Goal: Task Accomplishment & Management: Manage account settings

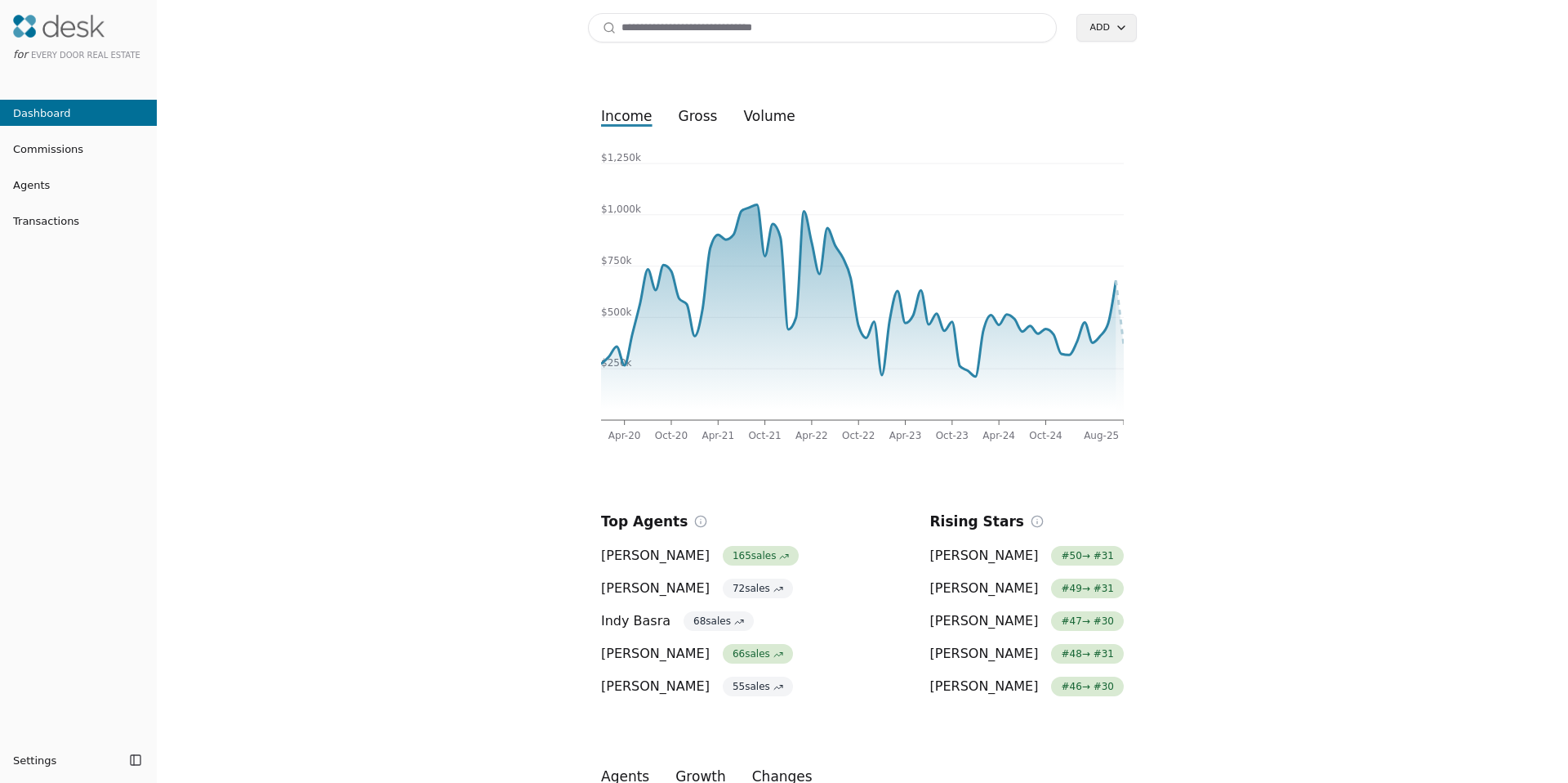
click at [758, 25] on input at bounding box center [823, 27] width 469 height 29
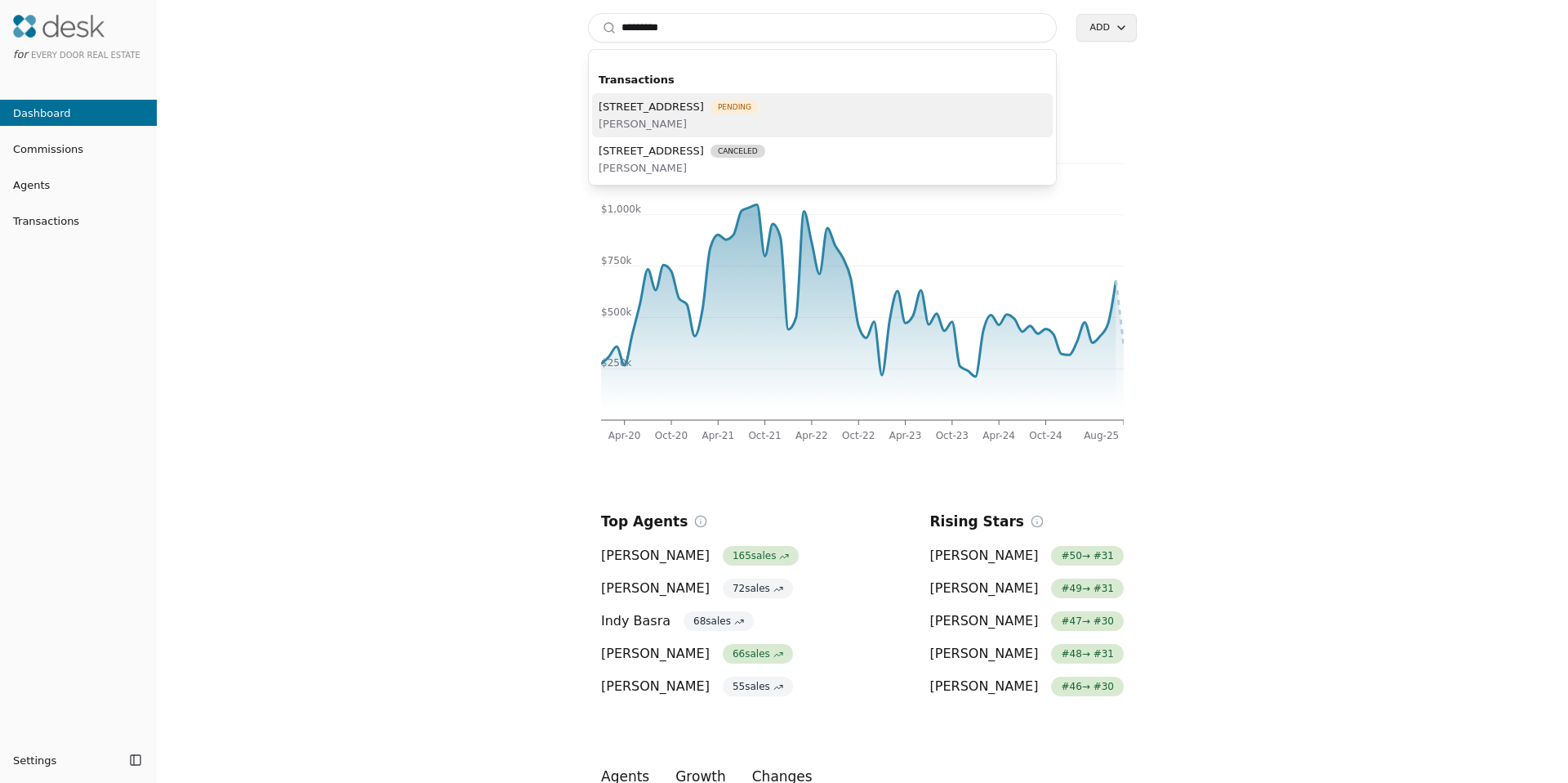
type input "*********"
click at [704, 107] on span "1100 14th Avenue, Seattle, WA 98122" at bounding box center [651, 107] width 106 height 17
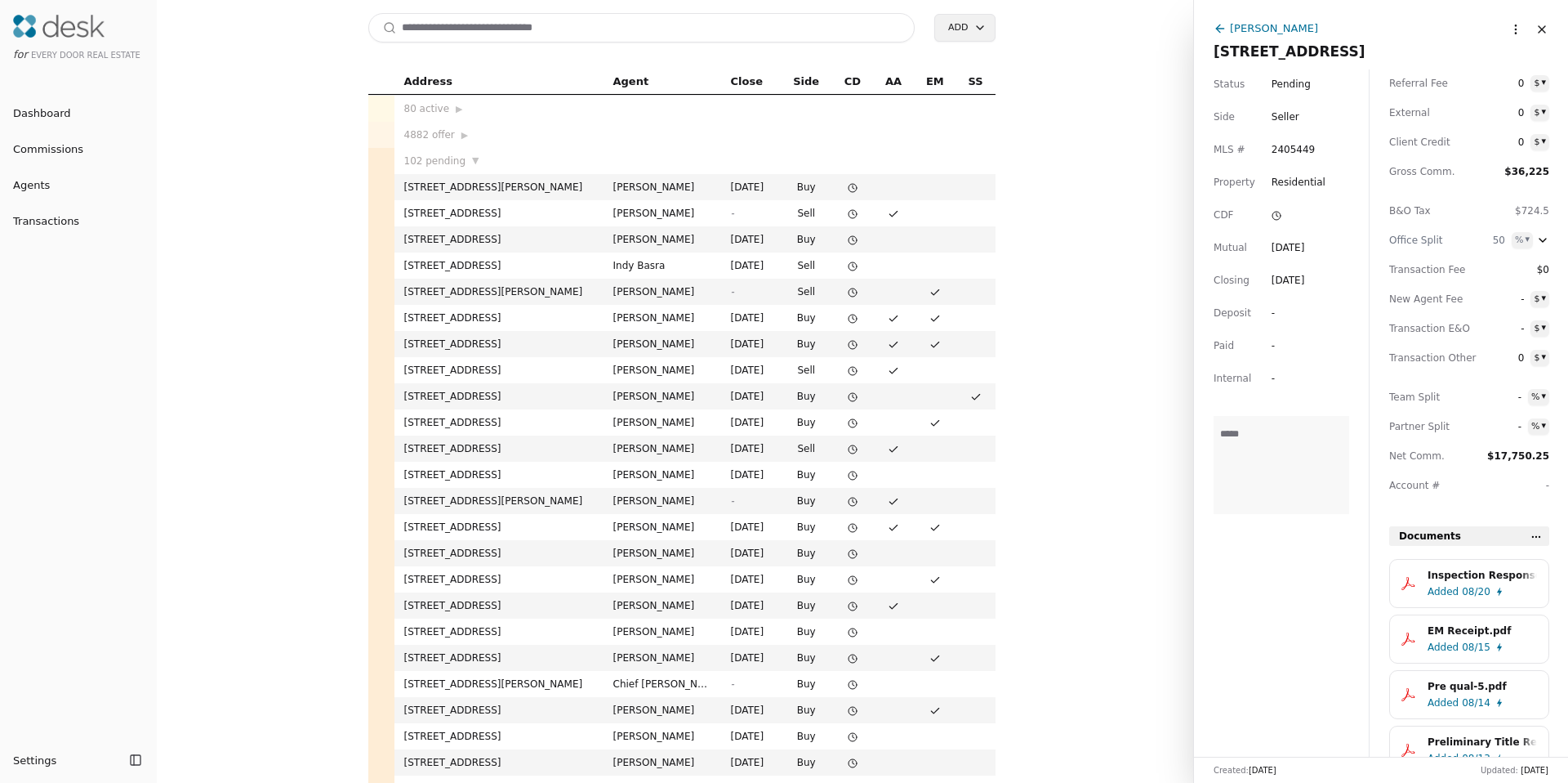
scroll to position [102, 0]
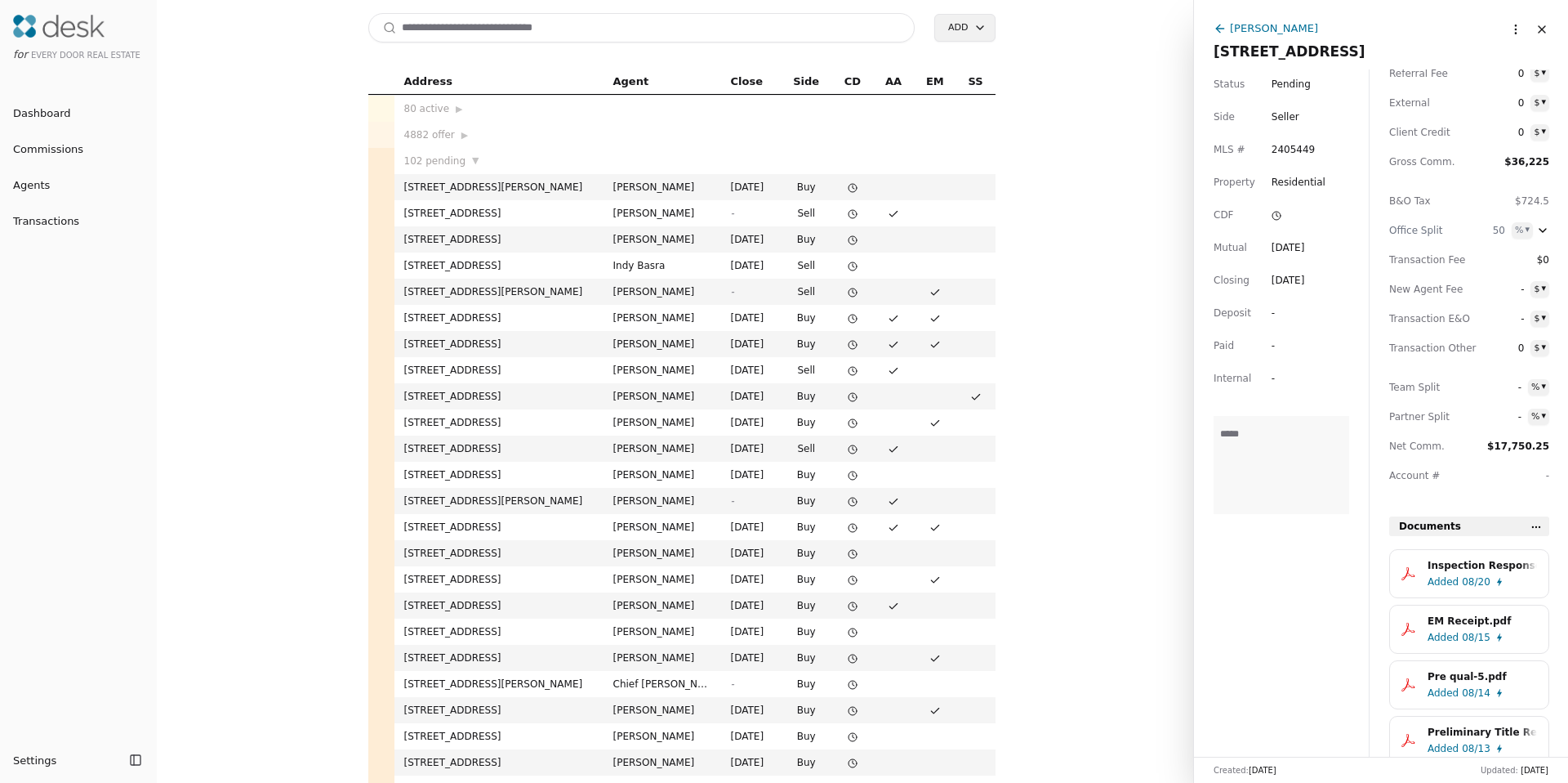
click at [1467, 580] on span "08/20" at bounding box center [1476, 581] width 29 height 16
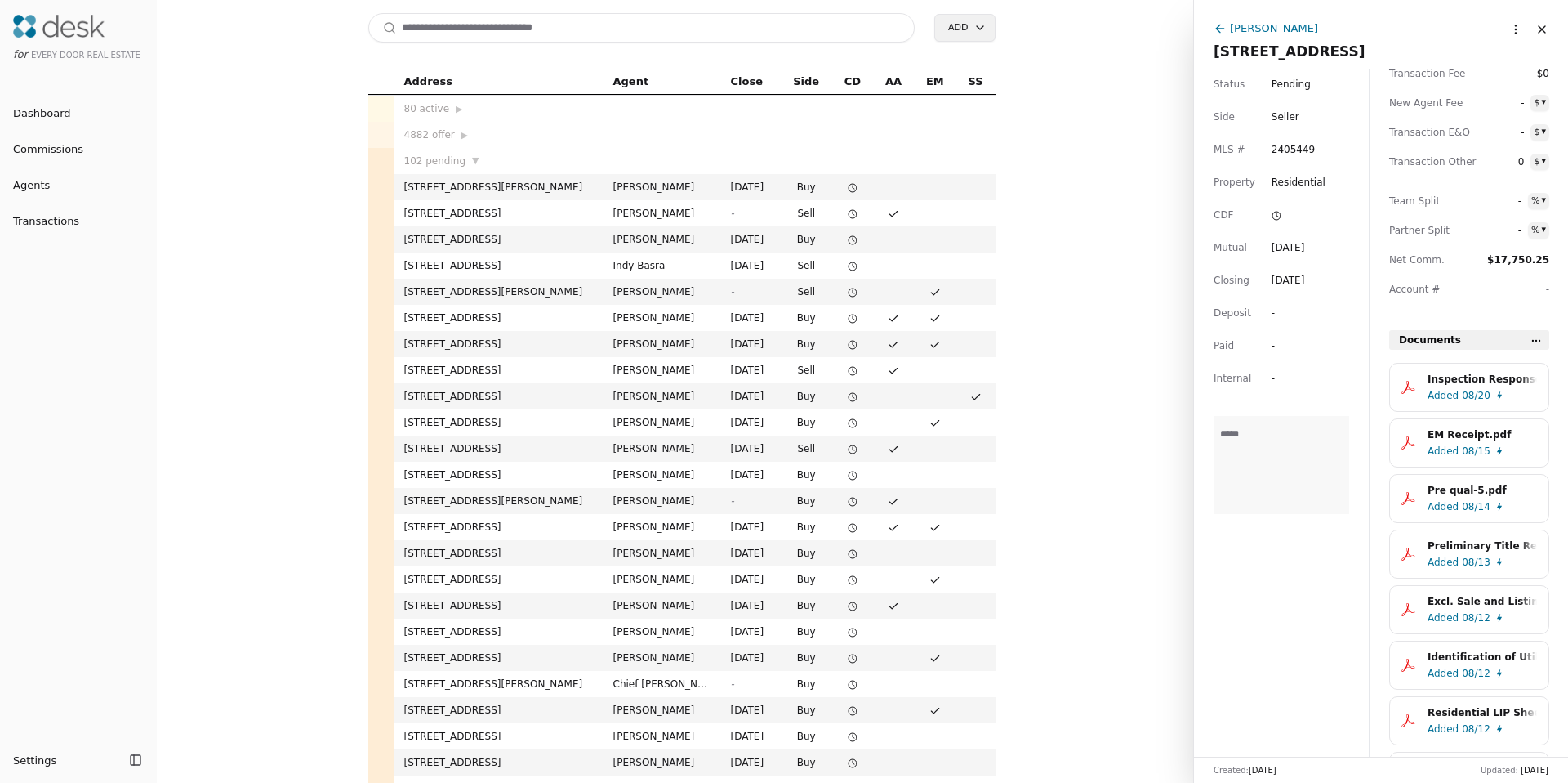
scroll to position [290, 0]
click at [587, 36] on input at bounding box center [642, 27] width 547 height 29
paste input "**********"
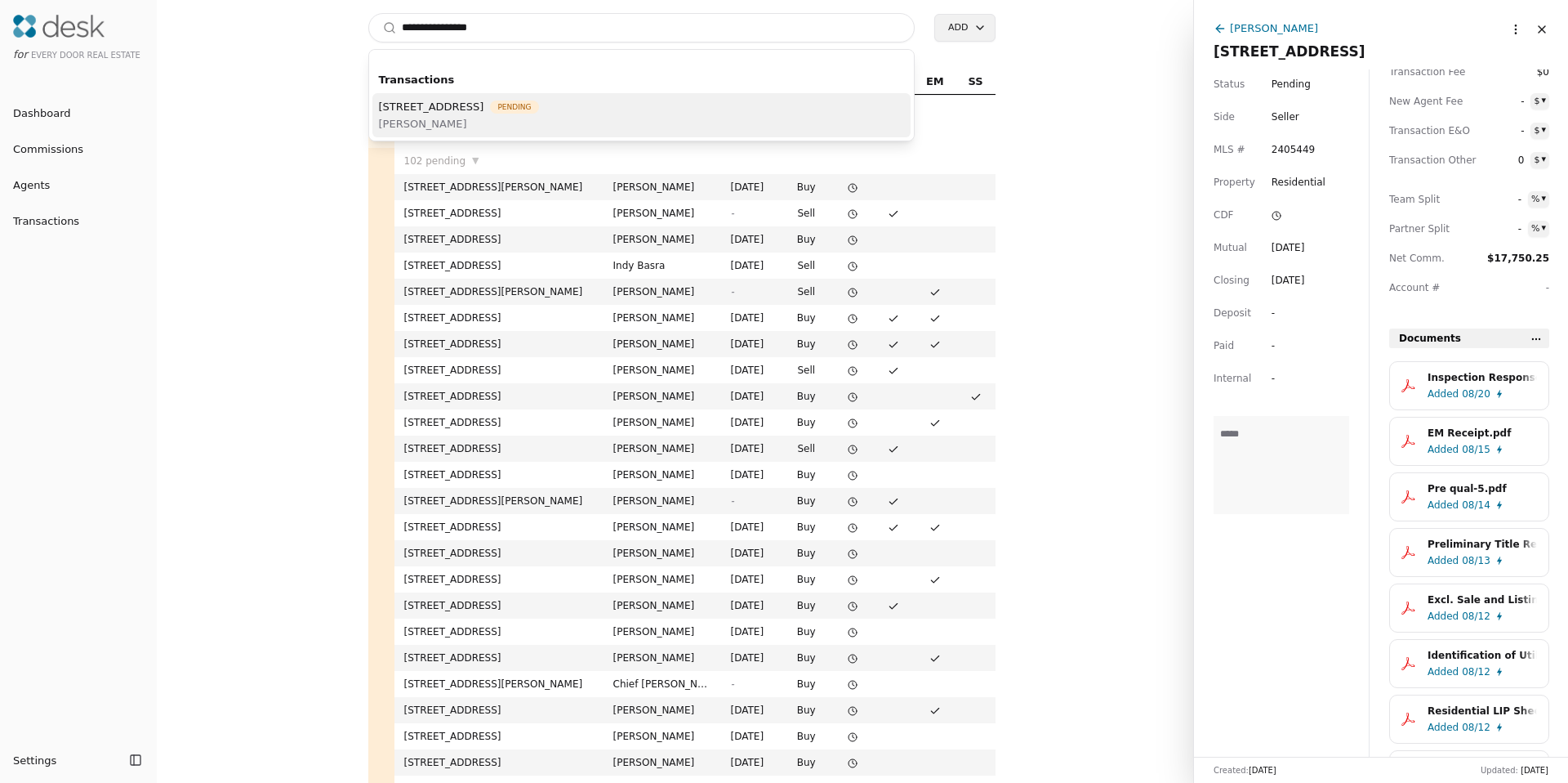
type input "**********"
click at [422, 121] on span "Emily Anderson" at bounding box center [459, 123] width 160 height 17
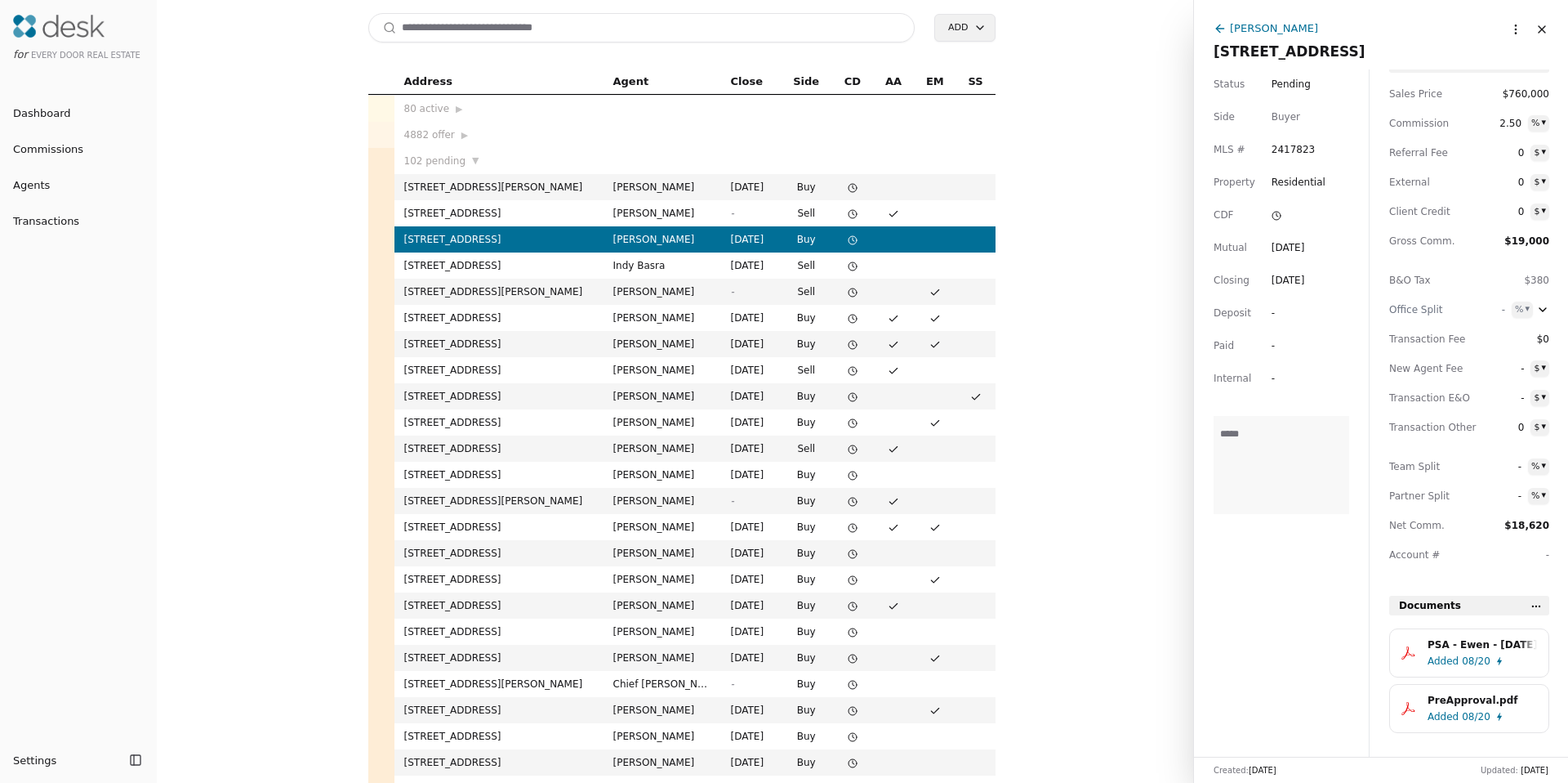
click at [600, 30] on input at bounding box center [642, 27] width 547 height 29
paste input "**********"
type input "**********"
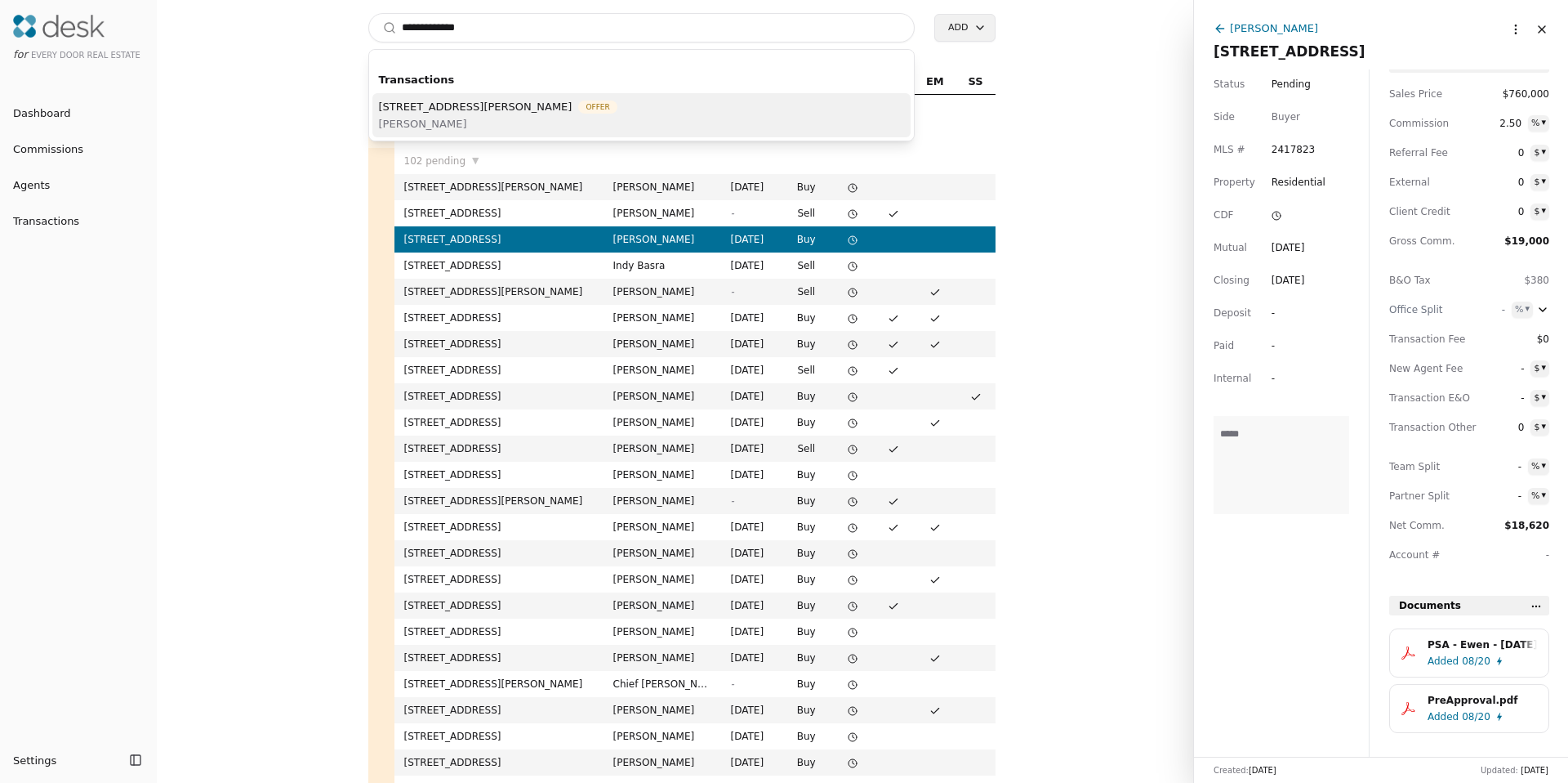
click at [592, 115] on span "John Dozier" at bounding box center [498, 123] width 238 height 17
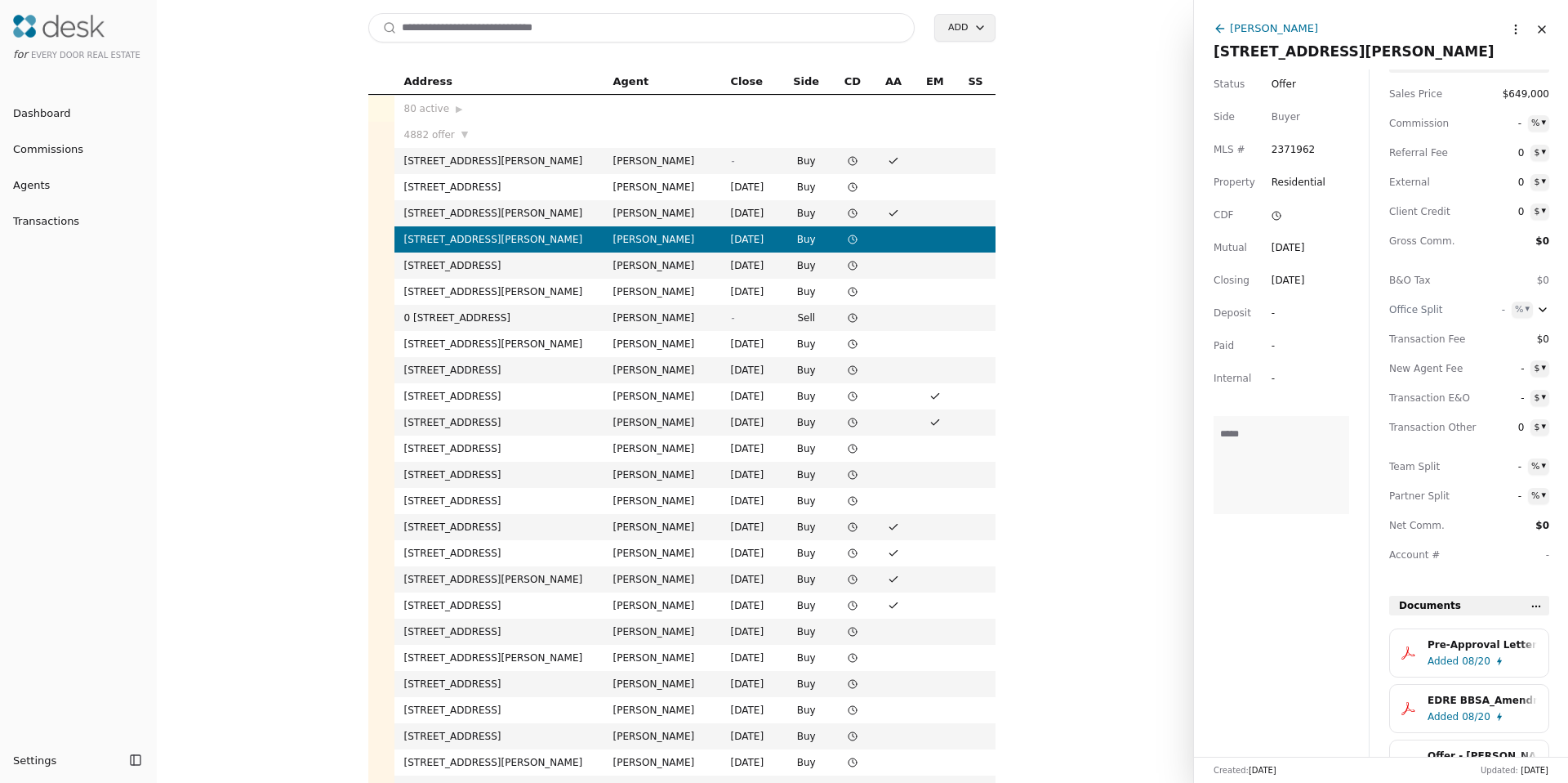
click at [629, 36] on input at bounding box center [642, 27] width 547 height 29
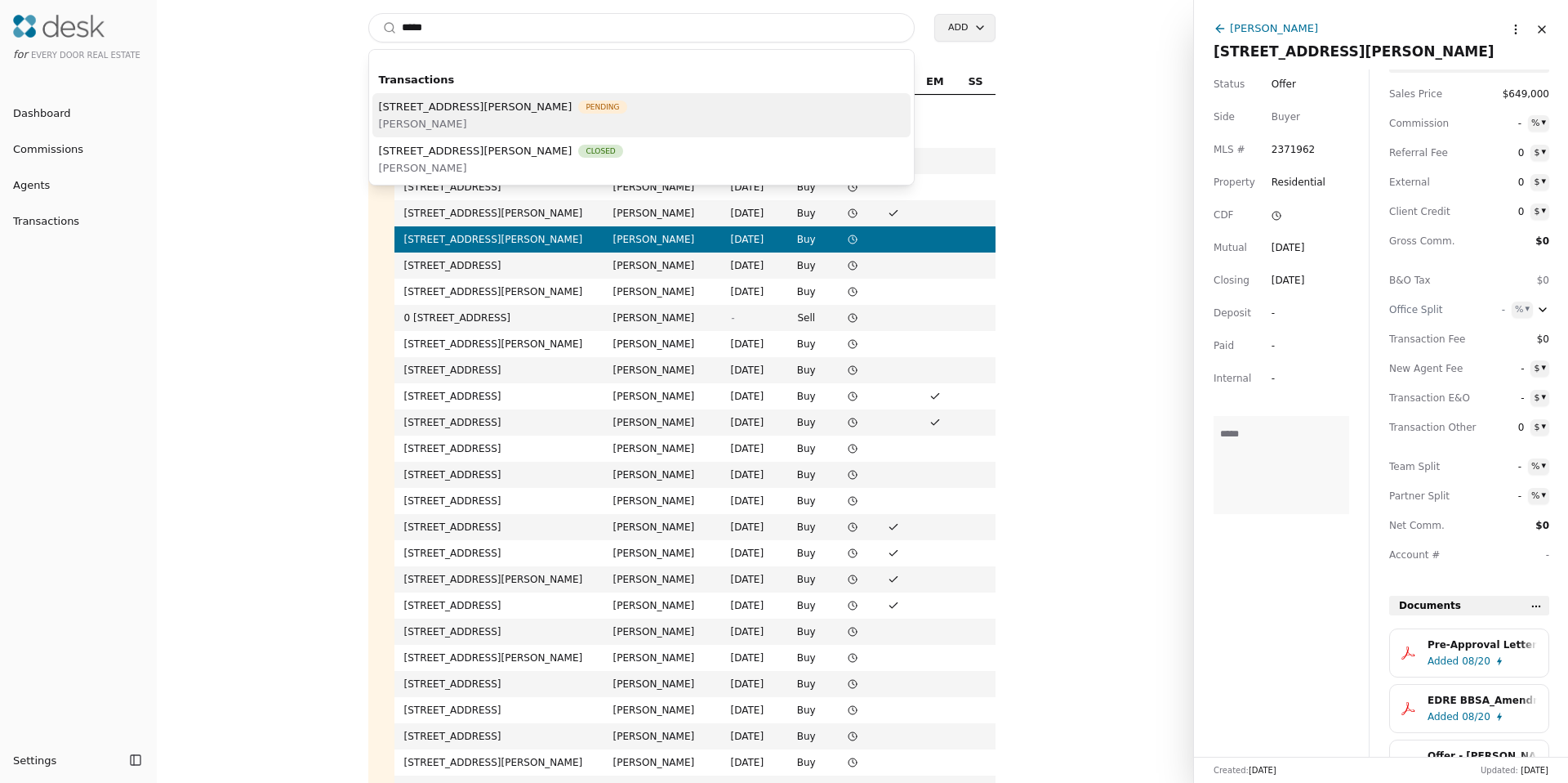
type input "****"
click at [510, 112] on span "9020 Corbin Drive, Everett, WA 98204" at bounding box center [475, 107] width 193 height 17
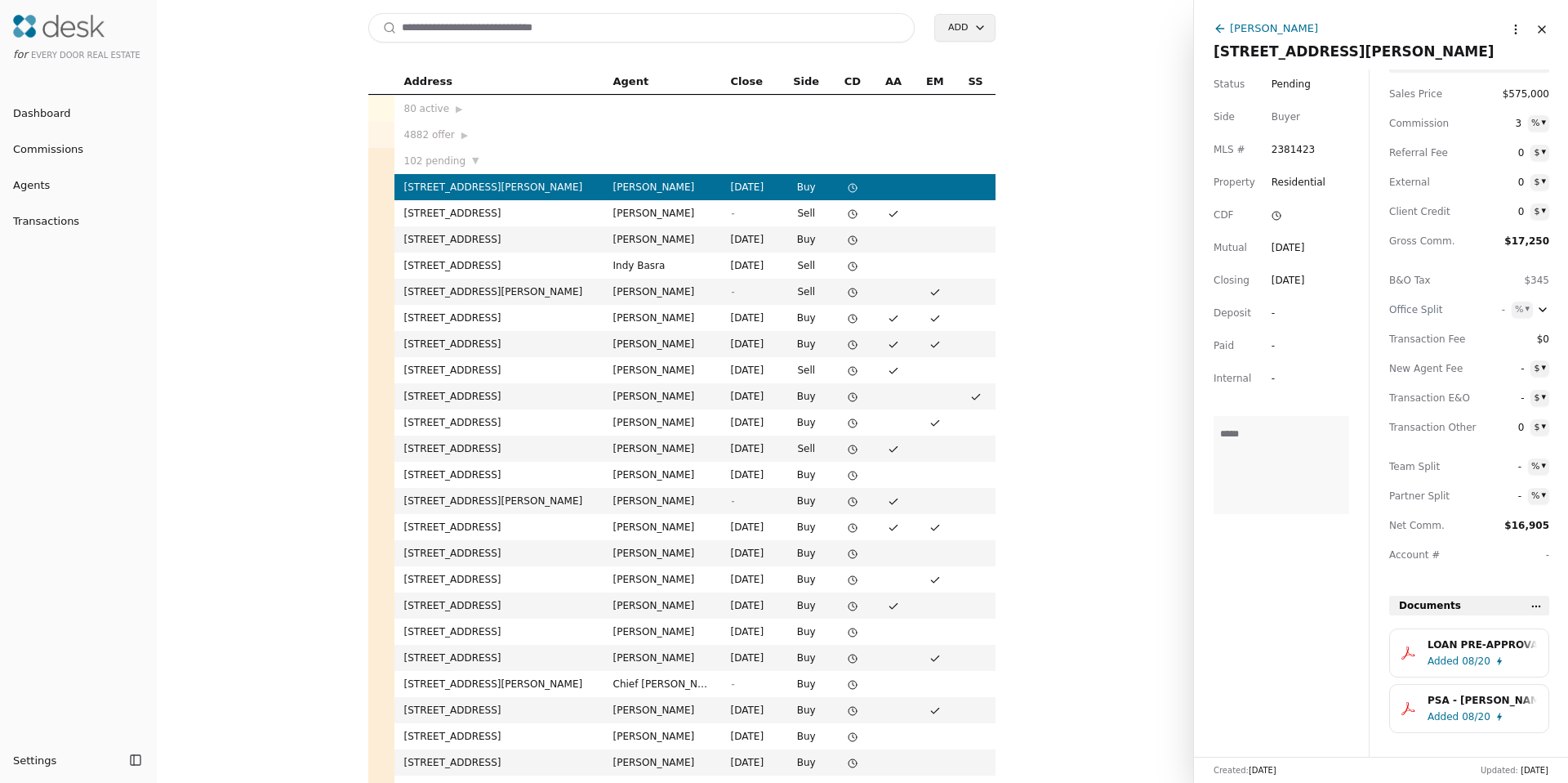
click at [633, 34] on input at bounding box center [642, 27] width 547 height 29
paste input "**********"
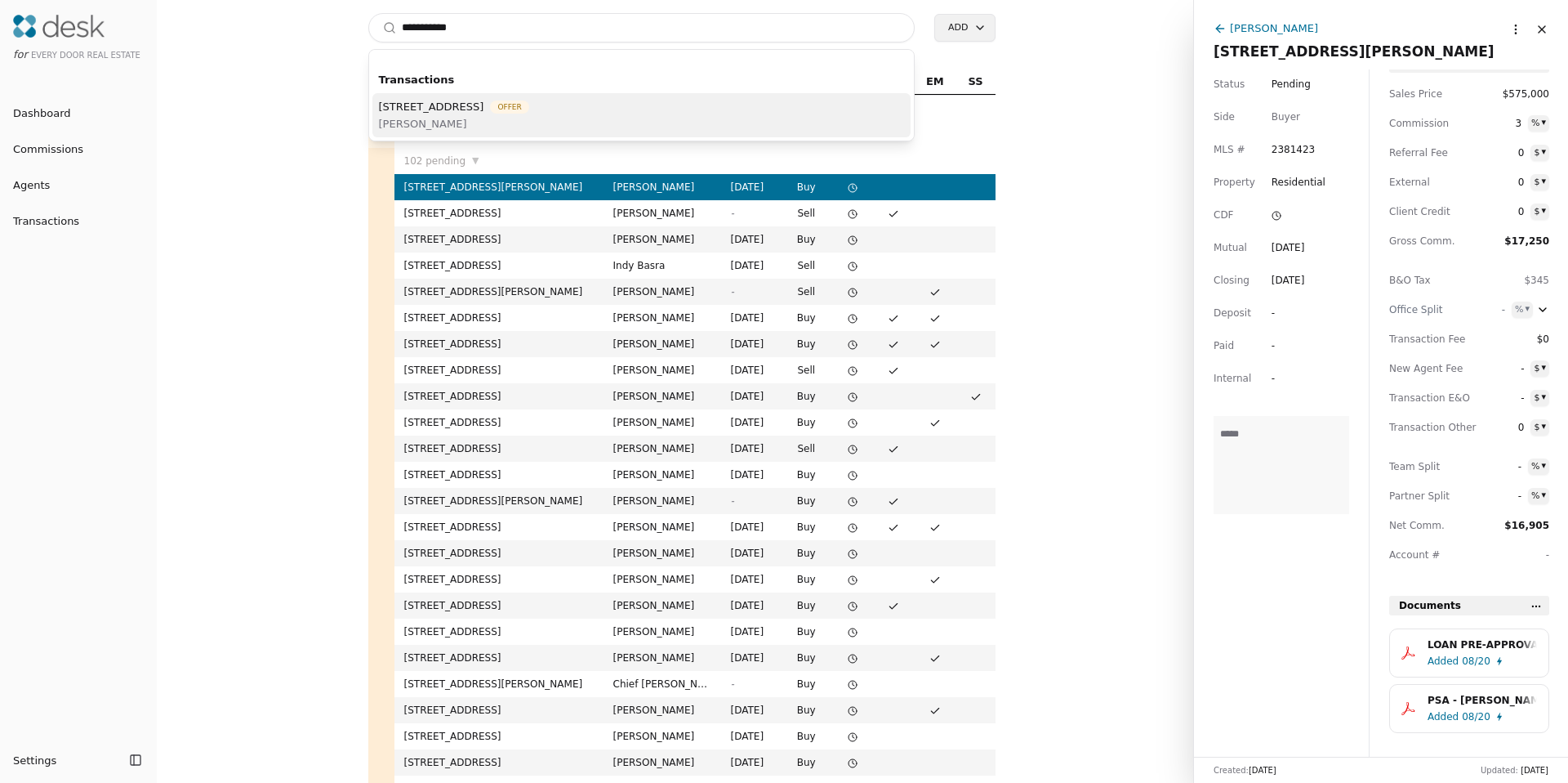
type input "**********"
click at [474, 102] on span "4210 157th Place SE, Bothell, WA 98012" at bounding box center [431, 107] width 106 height 17
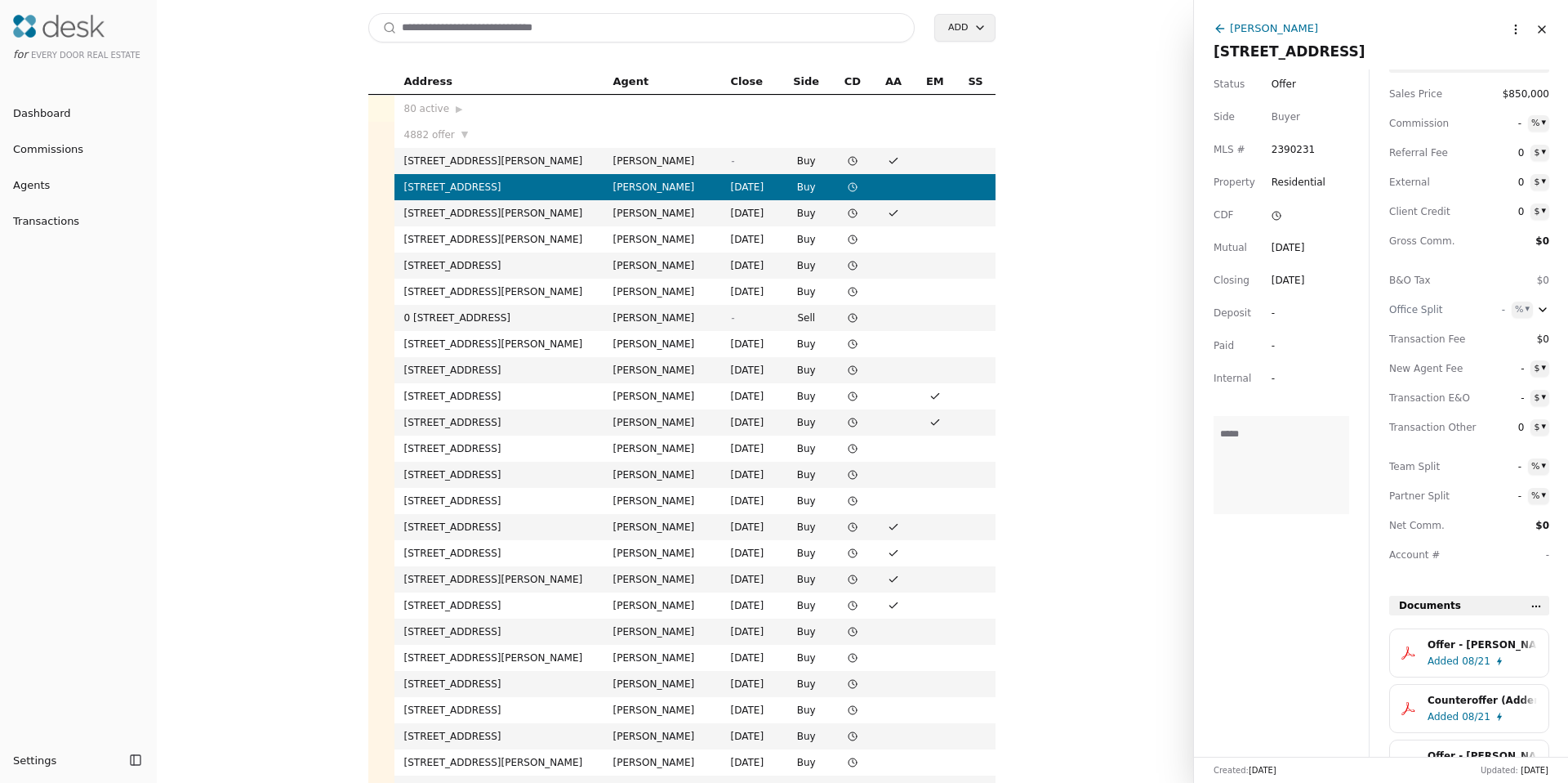
click at [585, 24] on input at bounding box center [642, 27] width 547 height 29
paste input "**********"
type input "**********"
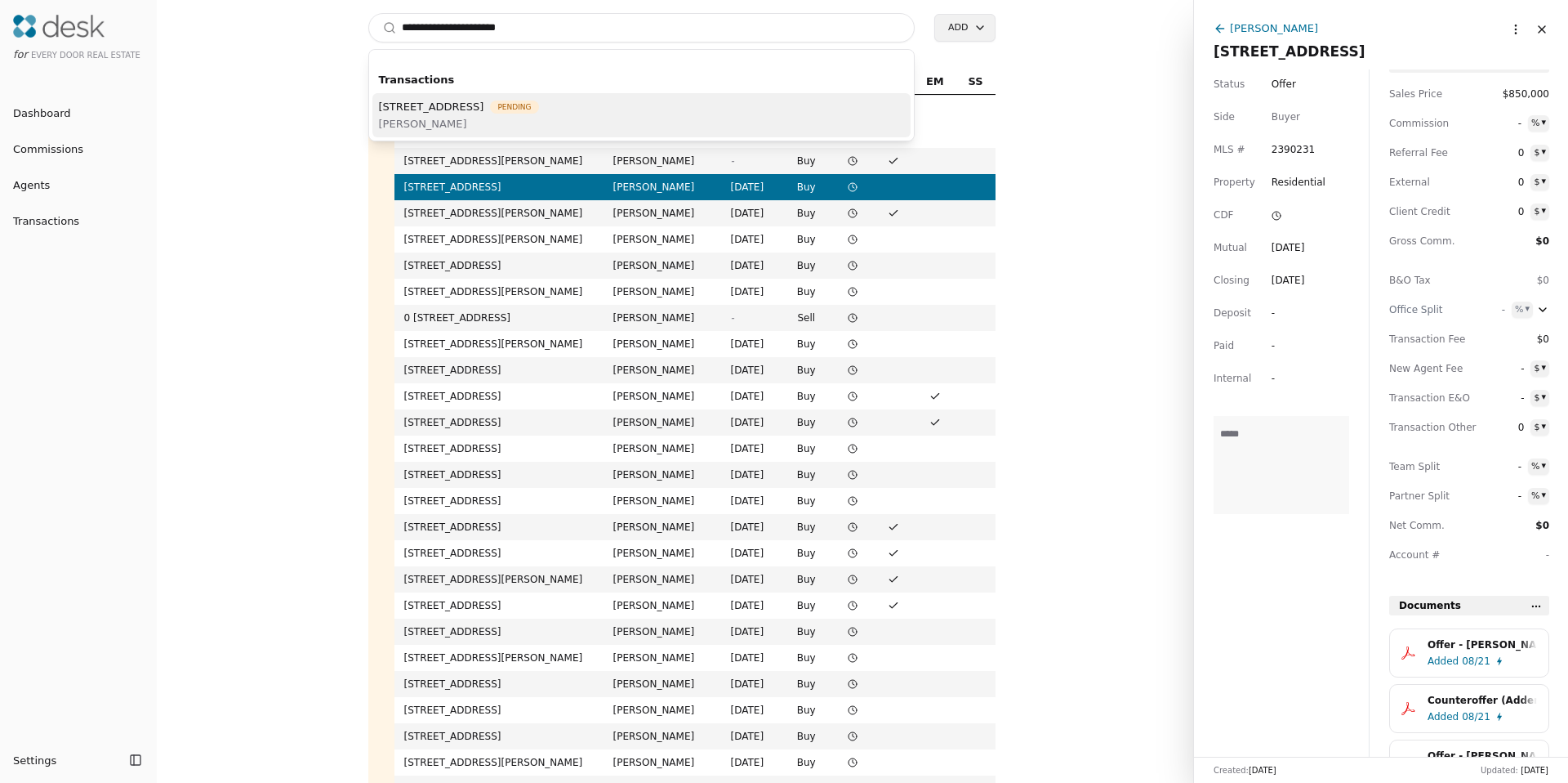
click at [453, 116] on span "Katie Melton" at bounding box center [459, 123] width 160 height 17
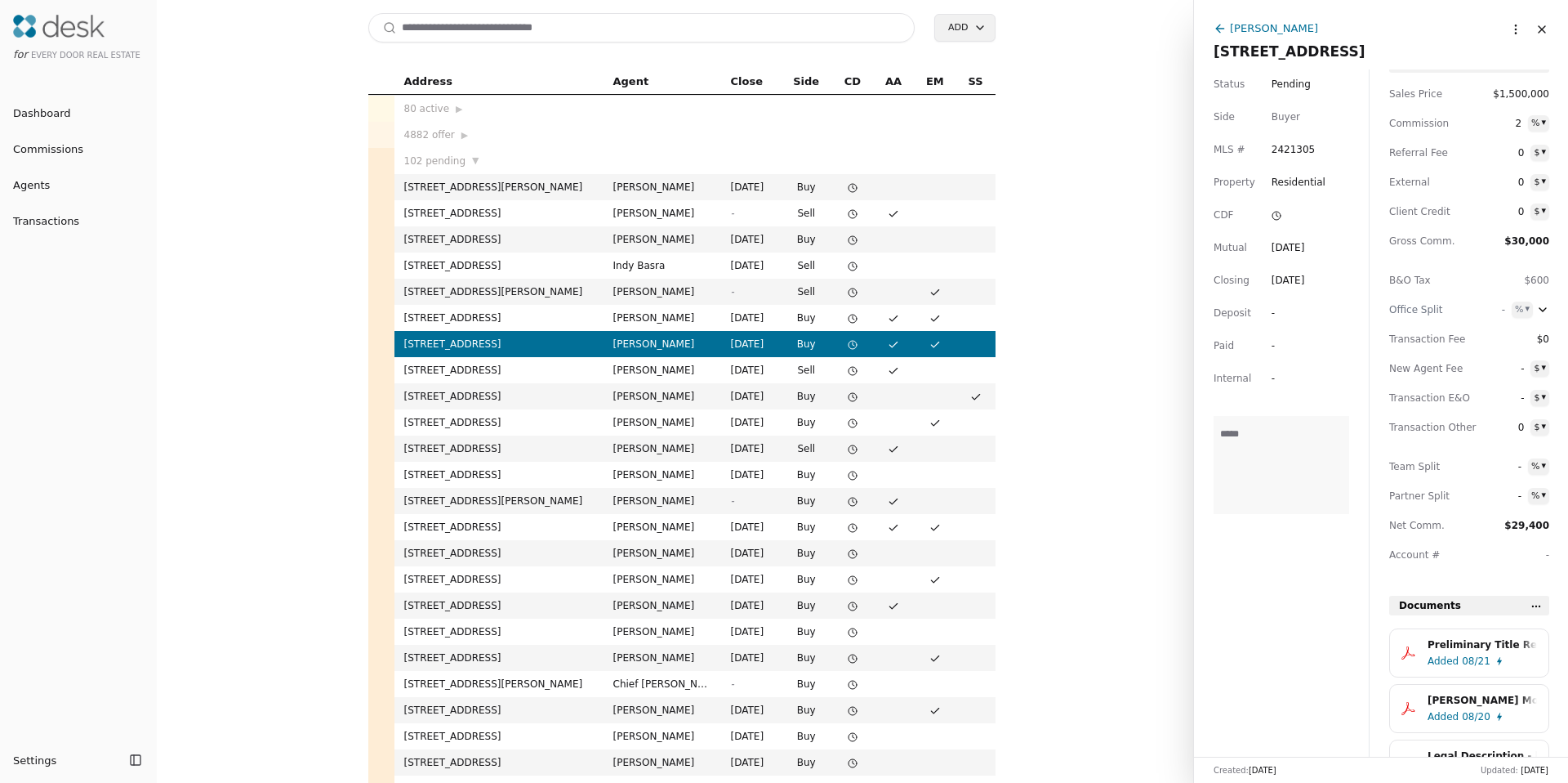
scroll to position [157, 0]
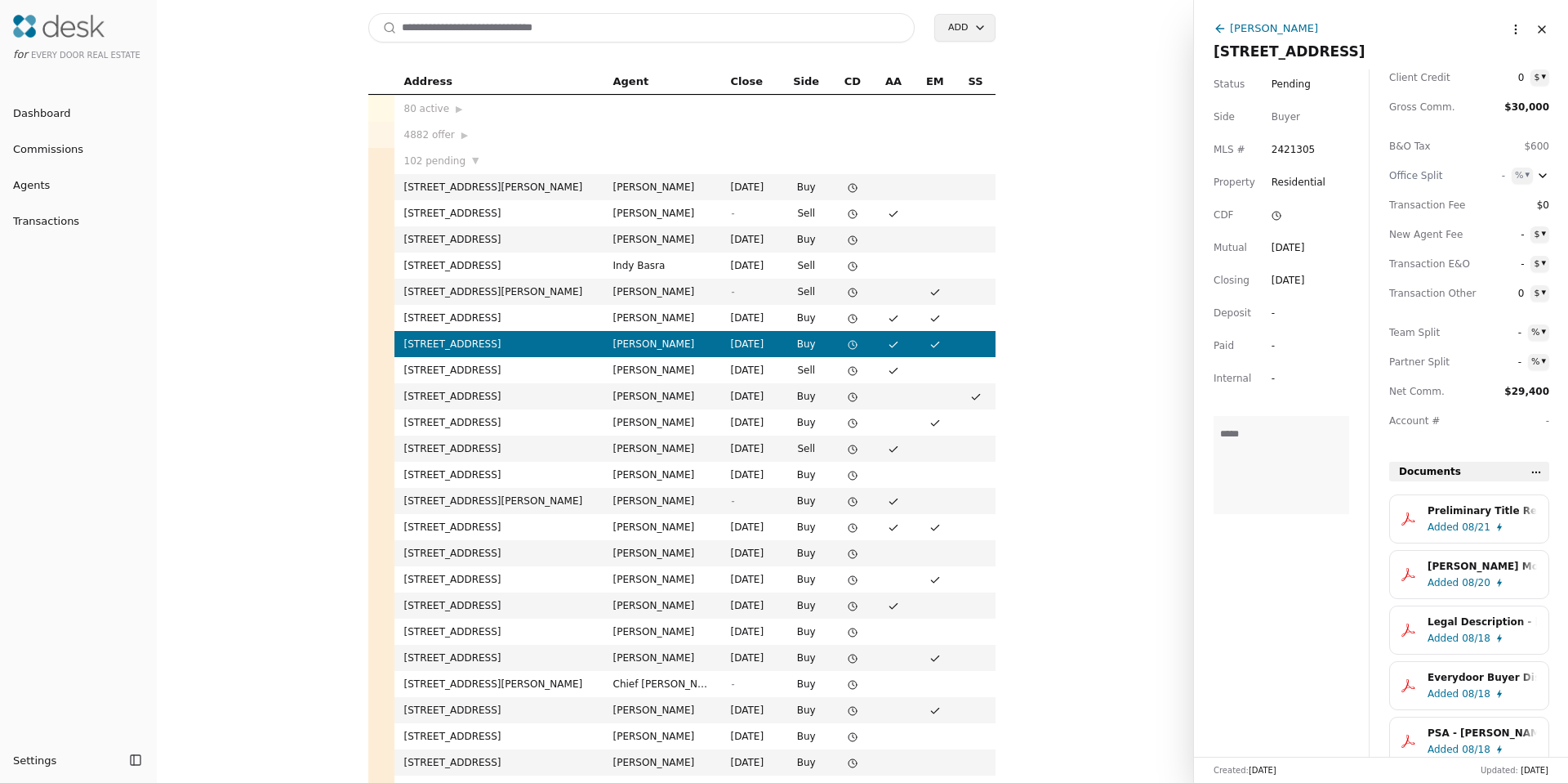
click at [1451, 575] on span "Added" at bounding box center [1443, 582] width 31 height 16
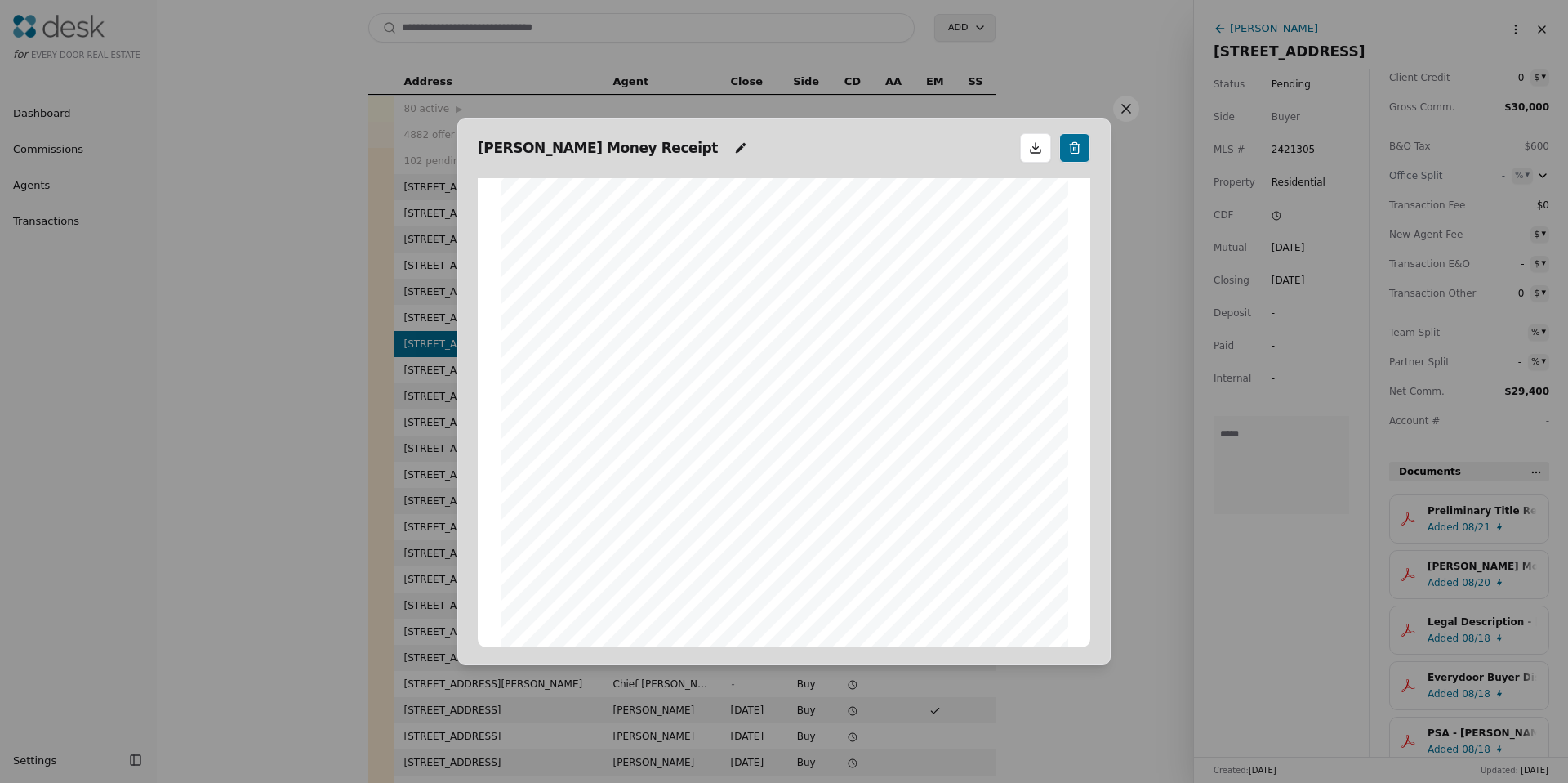
scroll to position [280, 0]
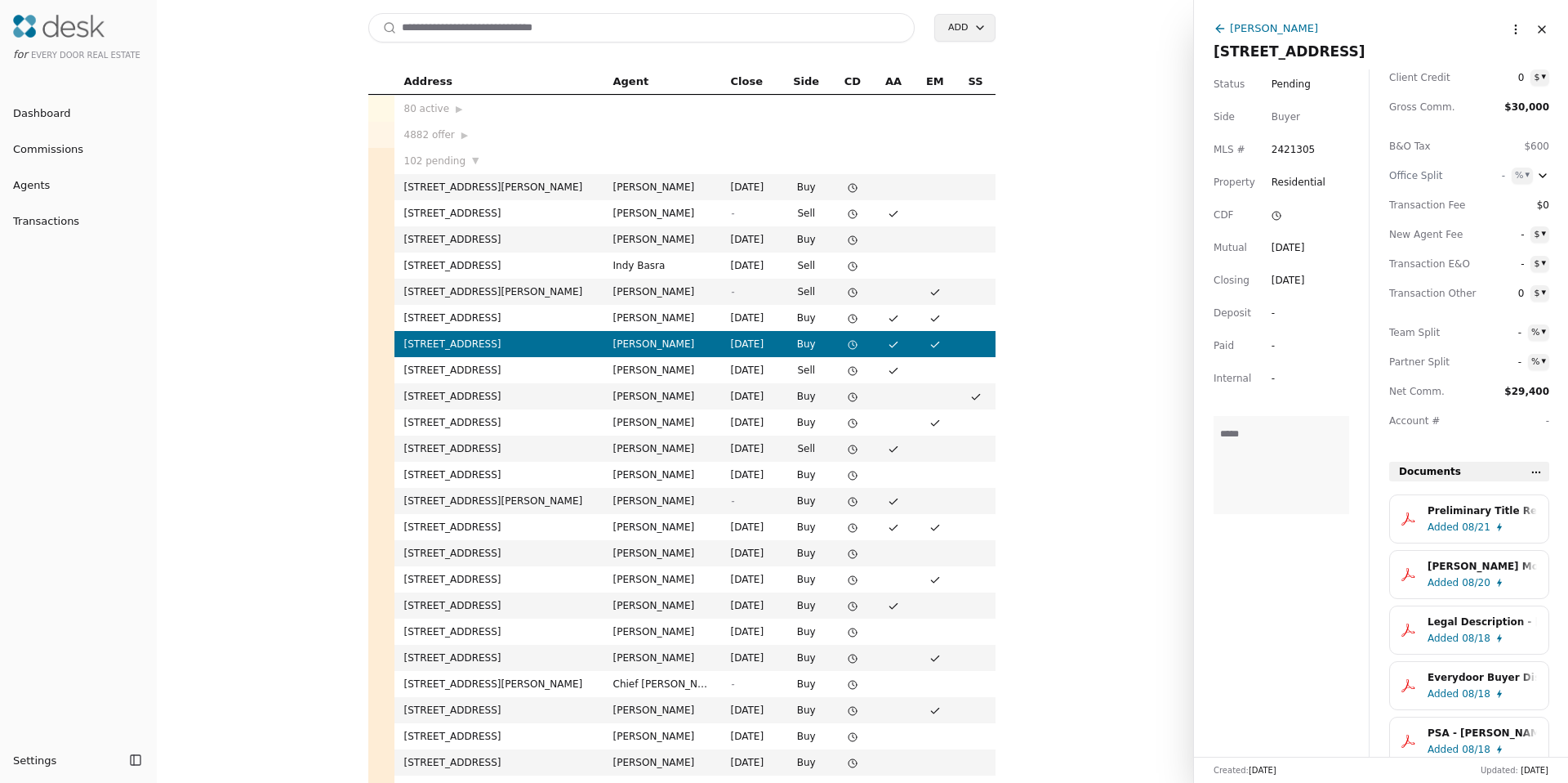
click at [673, 29] on input at bounding box center [642, 27] width 547 height 29
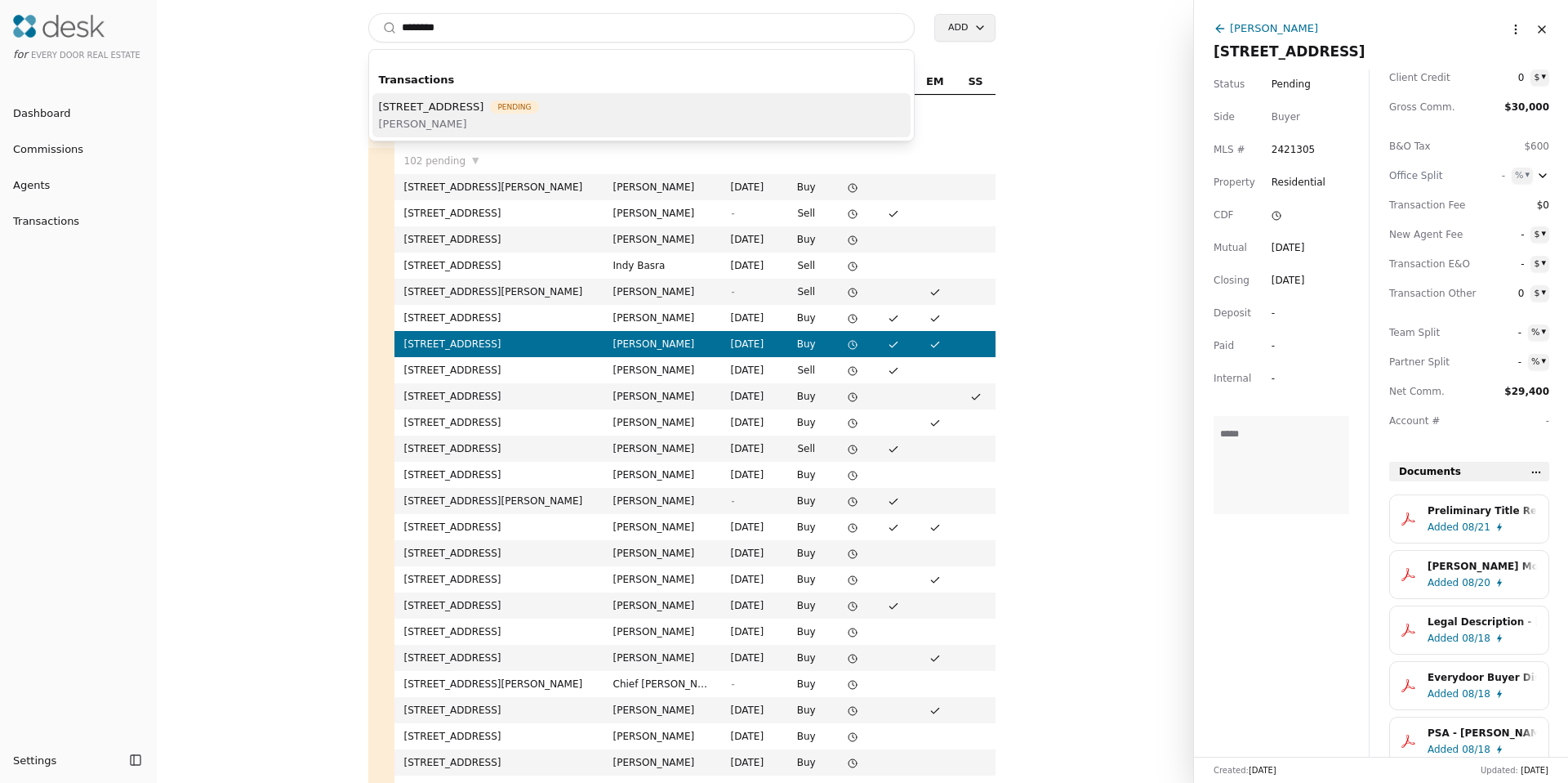
type input "********"
click at [473, 116] on span "Todd Oshie" at bounding box center [459, 123] width 160 height 17
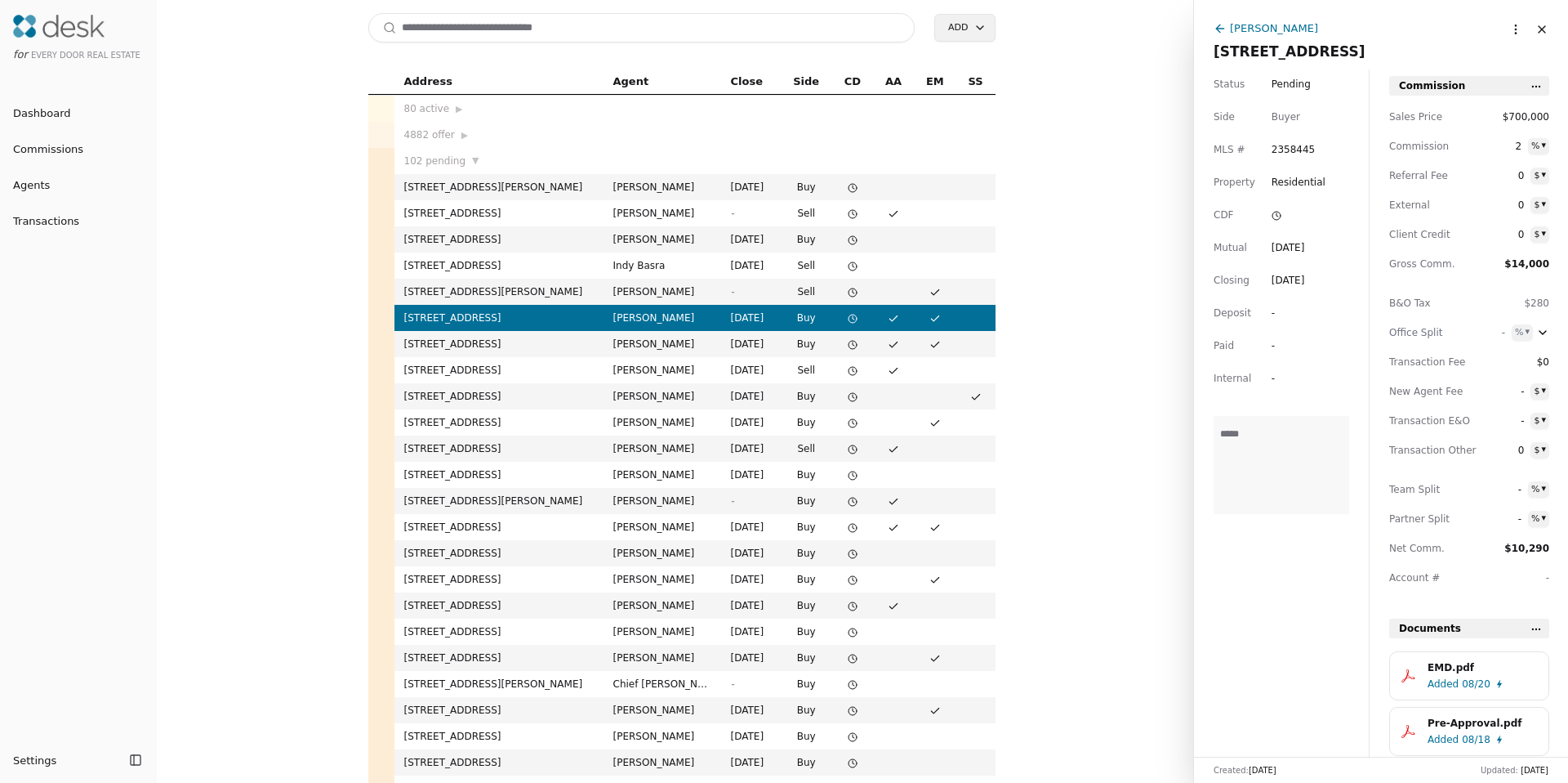
click at [1474, 682] on span "08/20" at bounding box center [1476, 683] width 29 height 16
click at [491, 35] on input at bounding box center [642, 27] width 547 height 29
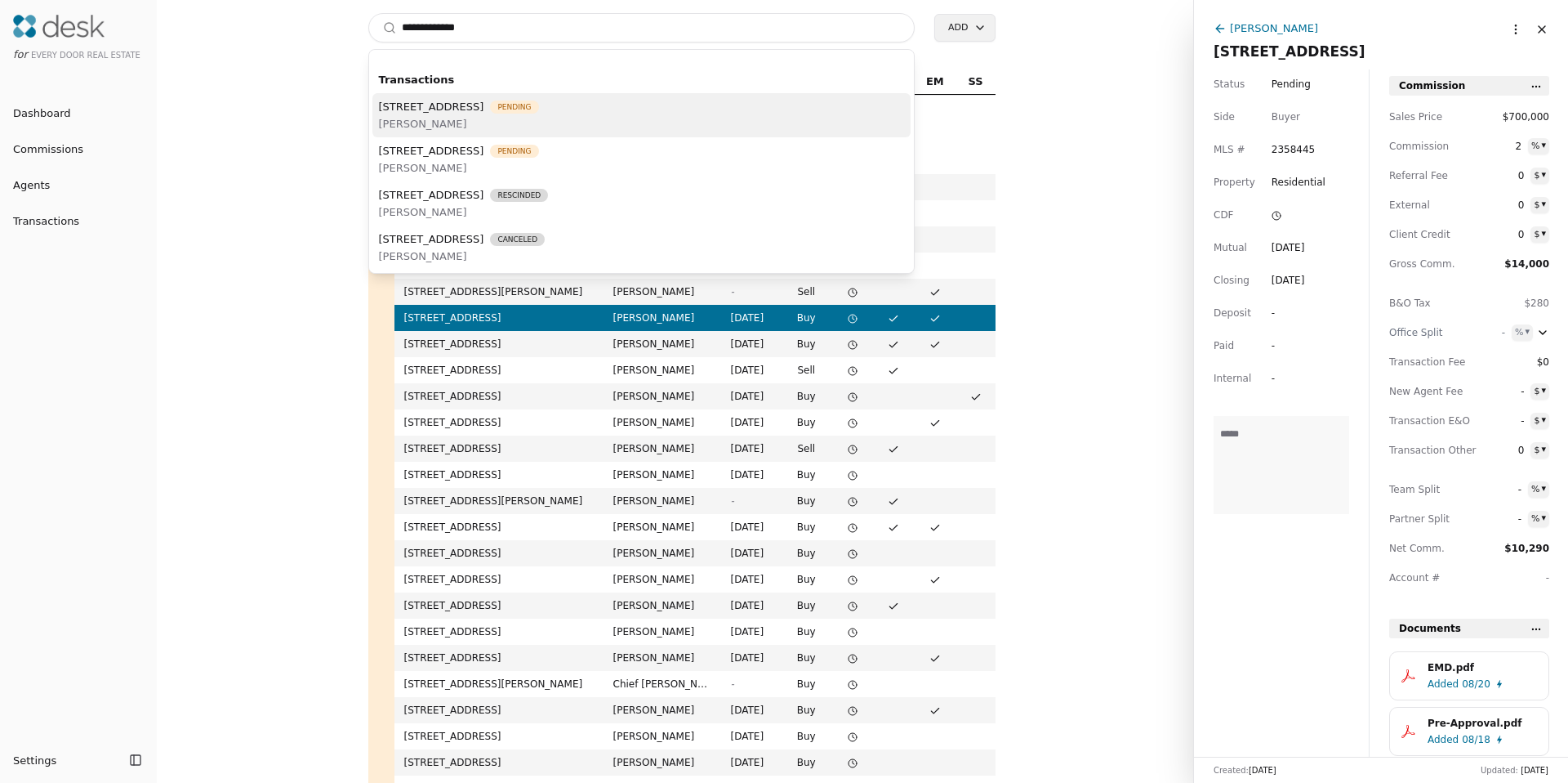
type input "**********"
click at [492, 124] on span "Bodie LaBrie" at bounding box center [459, 123] width 160 height 17
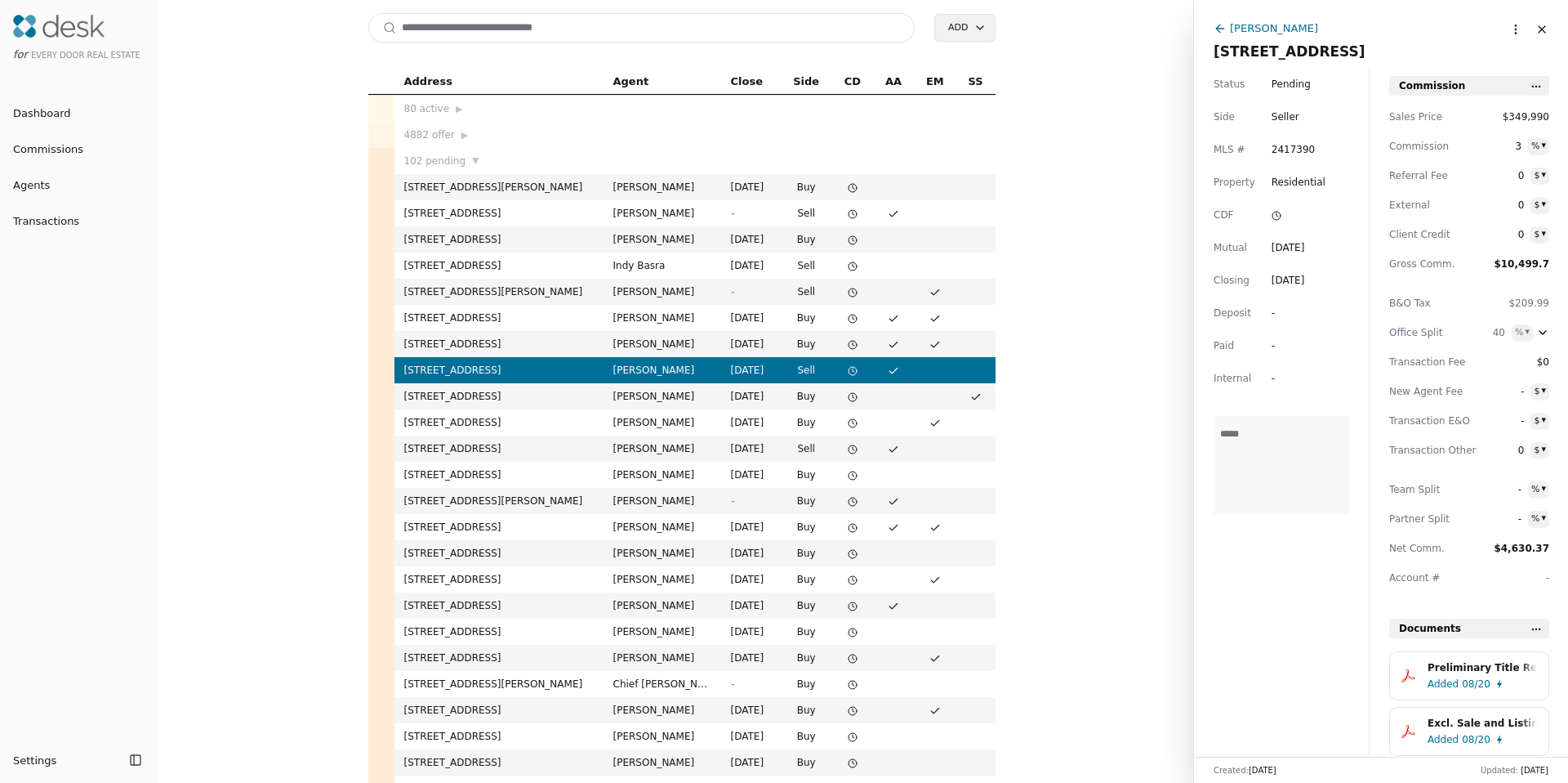
click at [555, 35] on input at bounding box center [642, 27] width 547 height 29
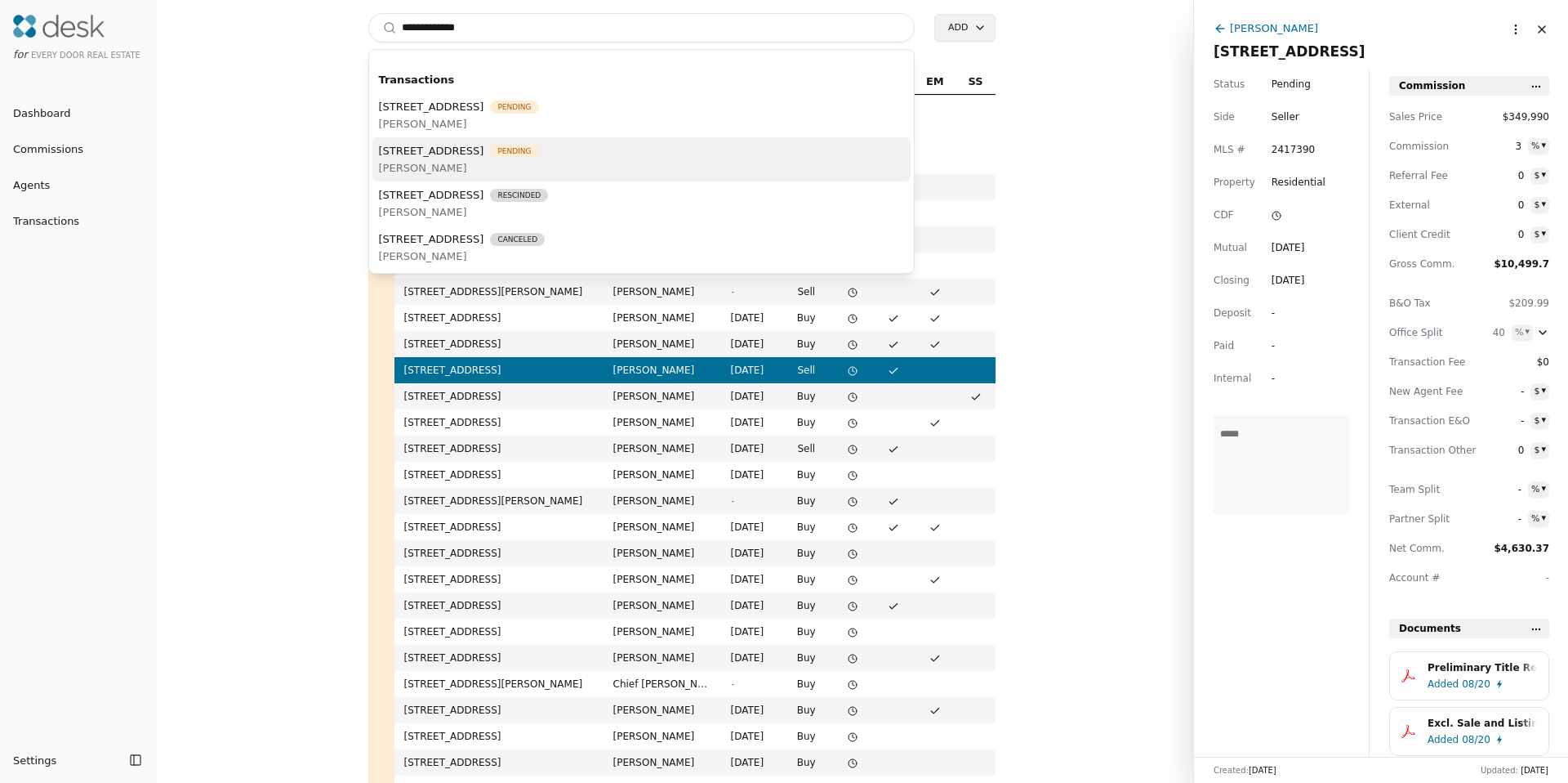
type input "**********"
click at [535, 168] on span "Bodie LaBrie" at bounding box center [459, 168] width 160 height 17
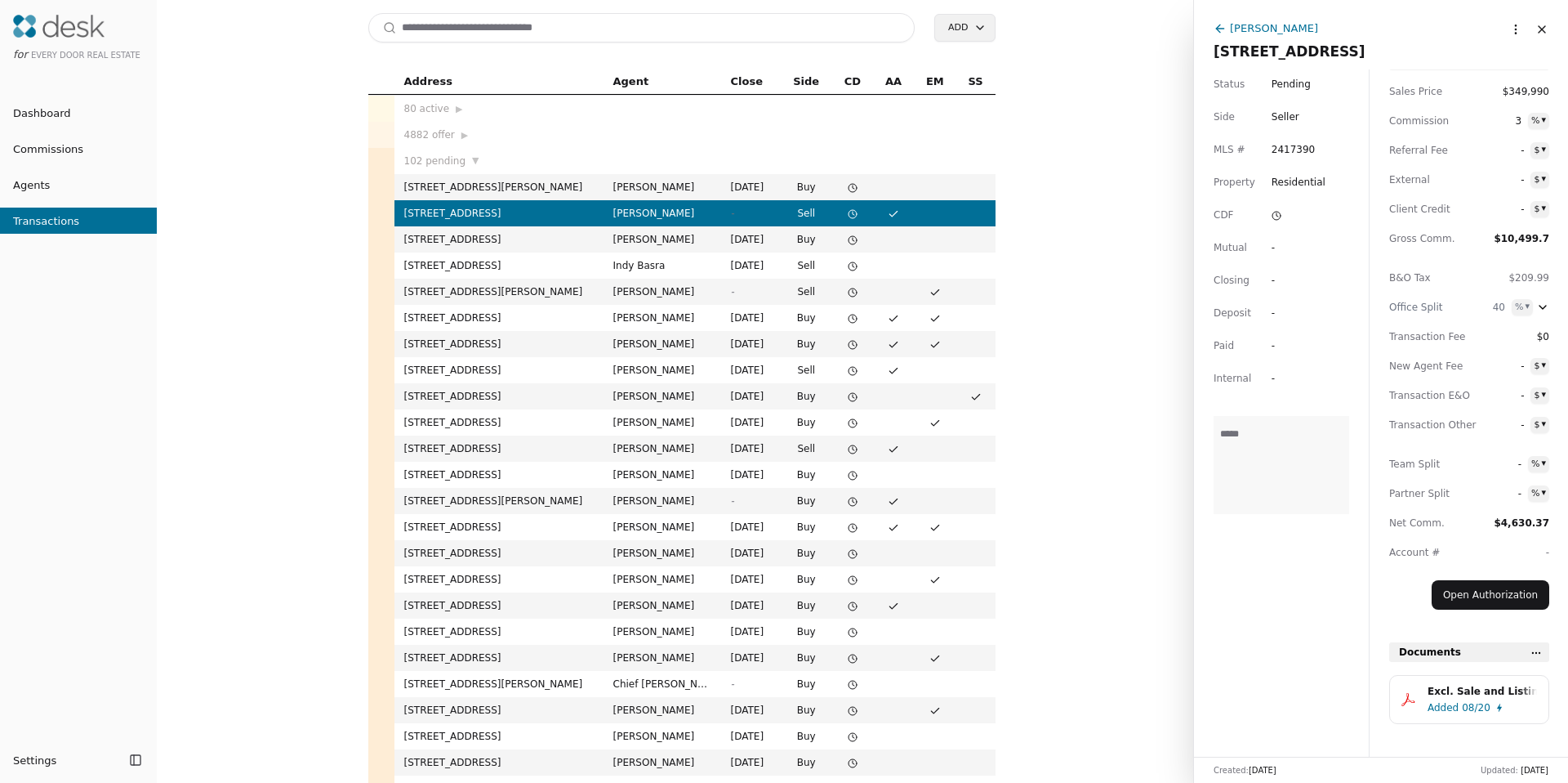
scroll to position [32, 0]
click at [1293, 88] on span "Pending" at bounding box center [1292, 83] width 39 height 16
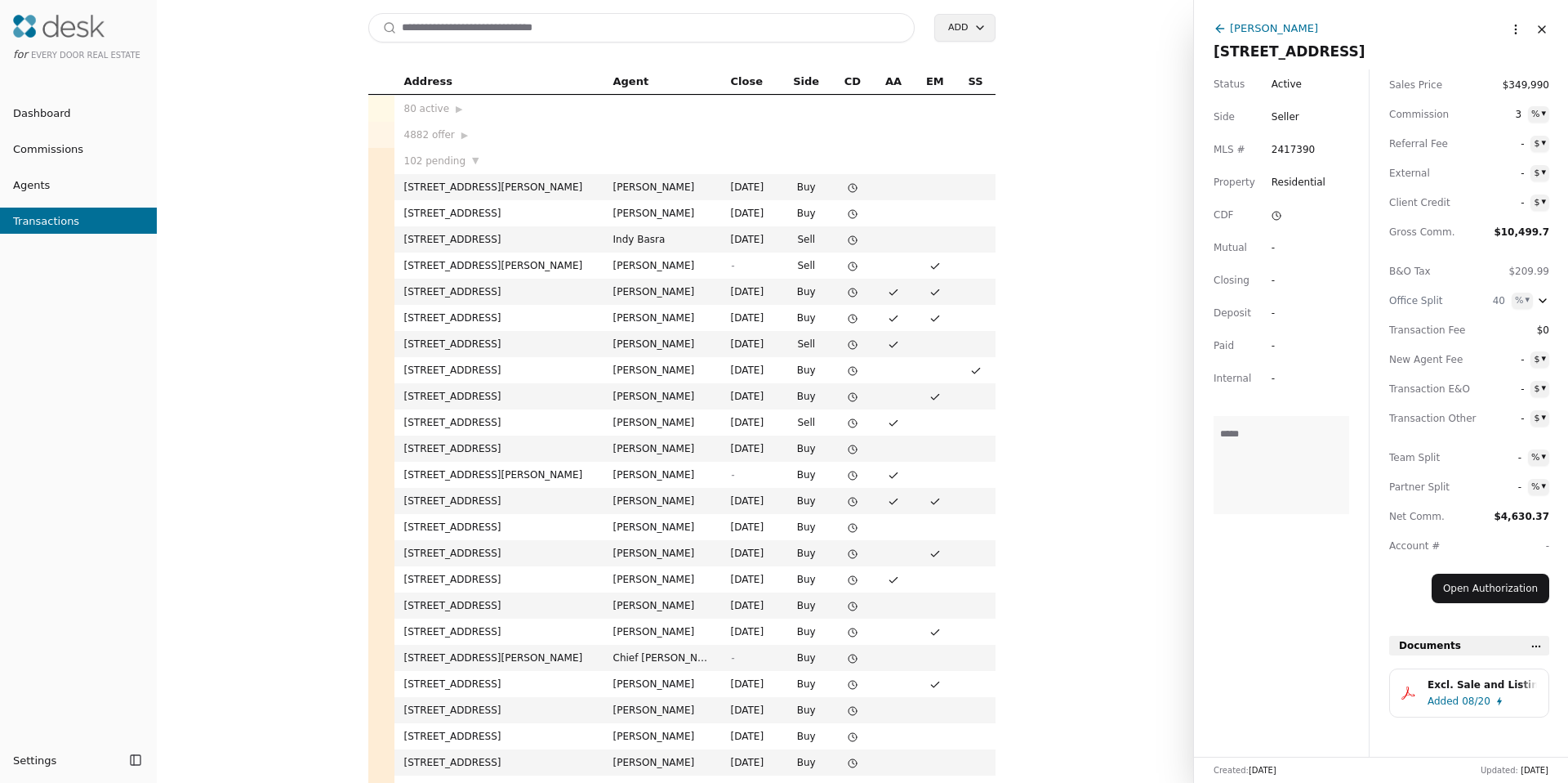
click at [1279, 83] on span "Active" at bounding box center [1287, 83] width 30 height 16
click at [1251, 24] on div "Bodie LaBrie" at bounding box center [1274, 28] width 88 height 17
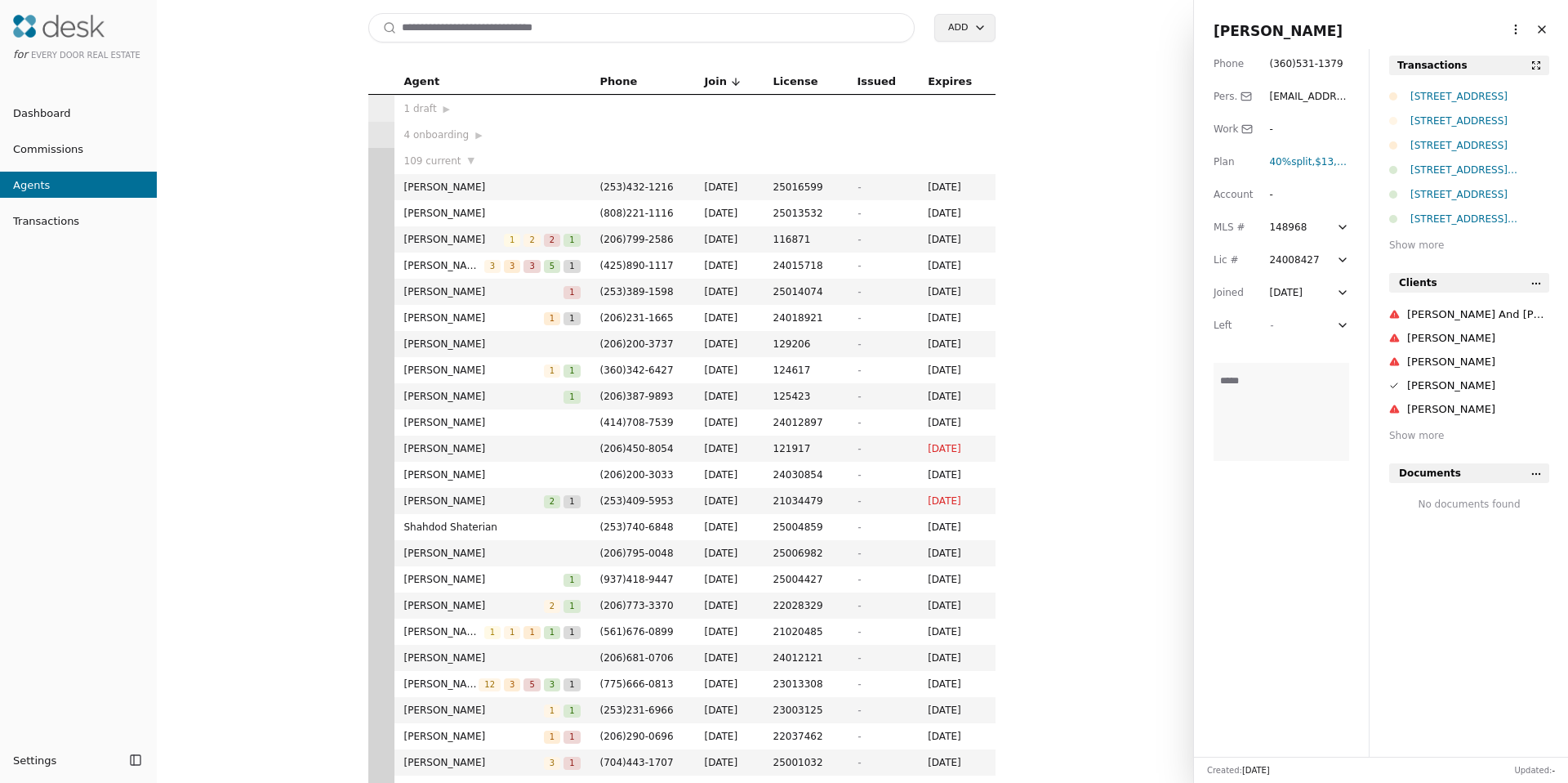
click at [1501, 29] on html "for Every Door Real Estate Dashboard Commissions Agents Transactions Settings T…" at bounding box center [784, 392] width 1568 height 783
click at [1473, 89] on link "Navigate as Agent" at bounding box center [1465, 90] width 98 height 17
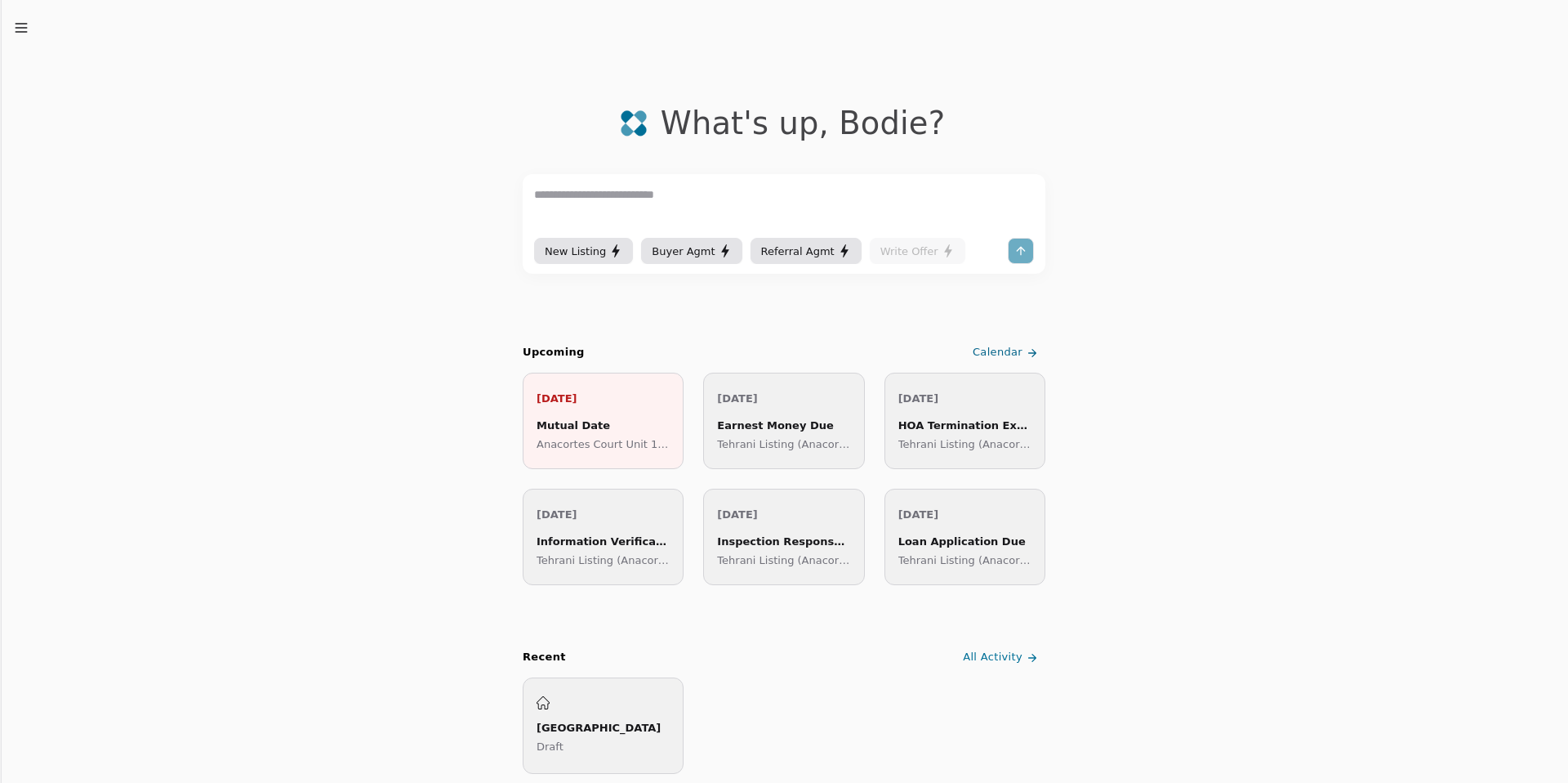
click at [23, 29] on icon "button" at bounding box center [21, 27] width 16 height 16
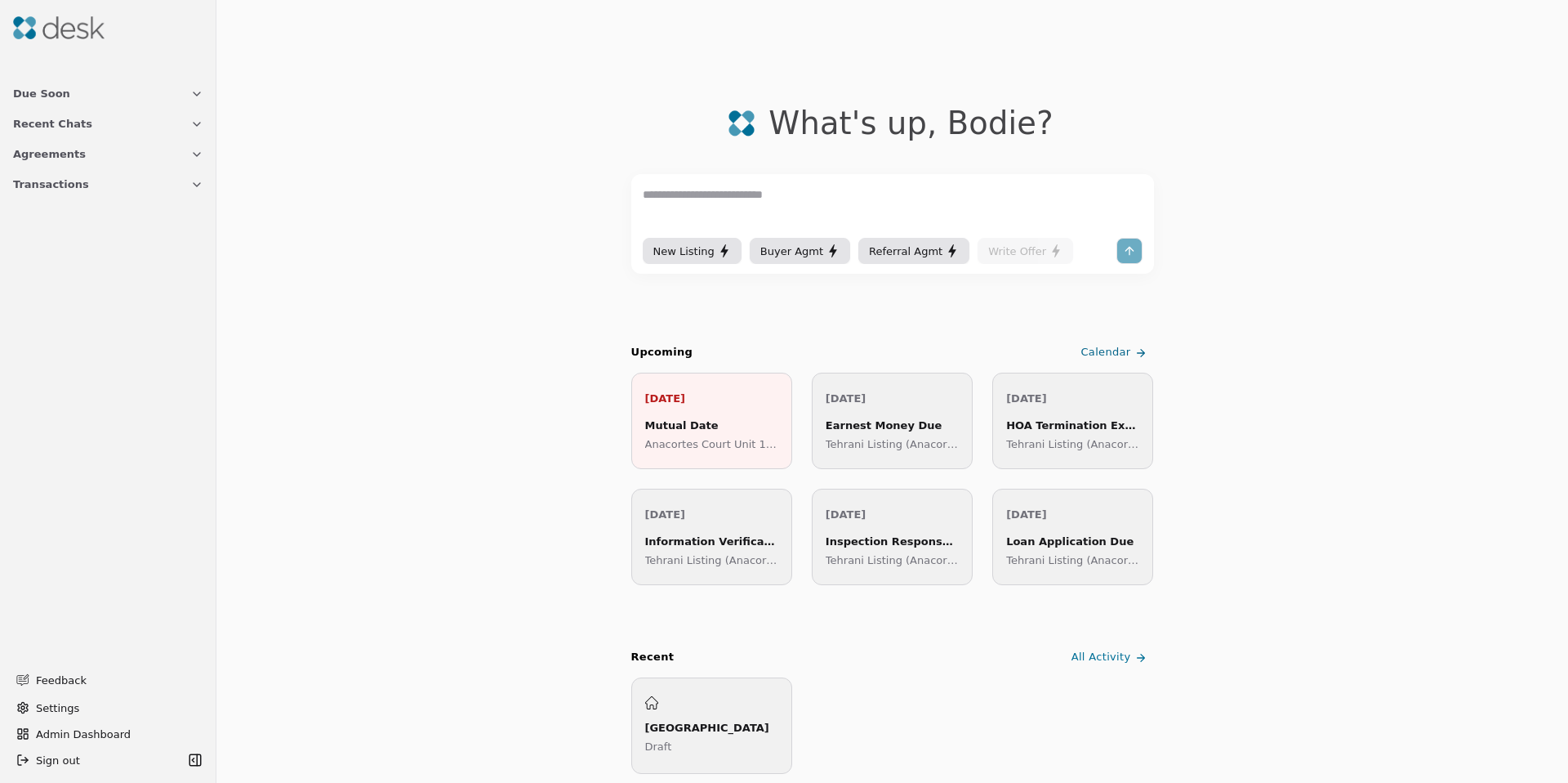
click at [55, 191] on span "Transactions" at bounding box center [50, 184] width 76 height 17
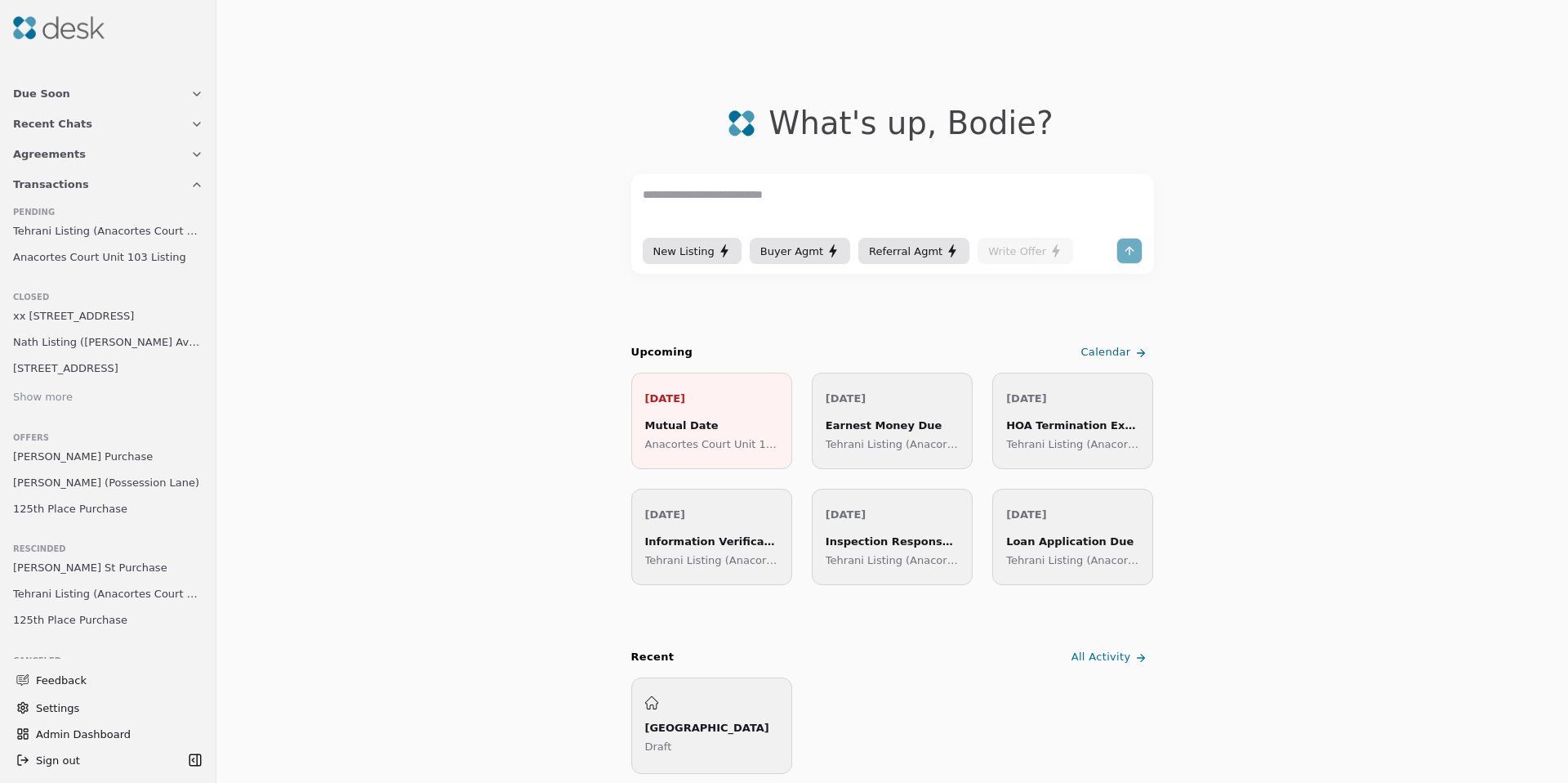
click at [121, 237] on span "Tehrani Listing (Anacortes Court Unit 103)" at bounding box center [108, 231] width 191 height 17
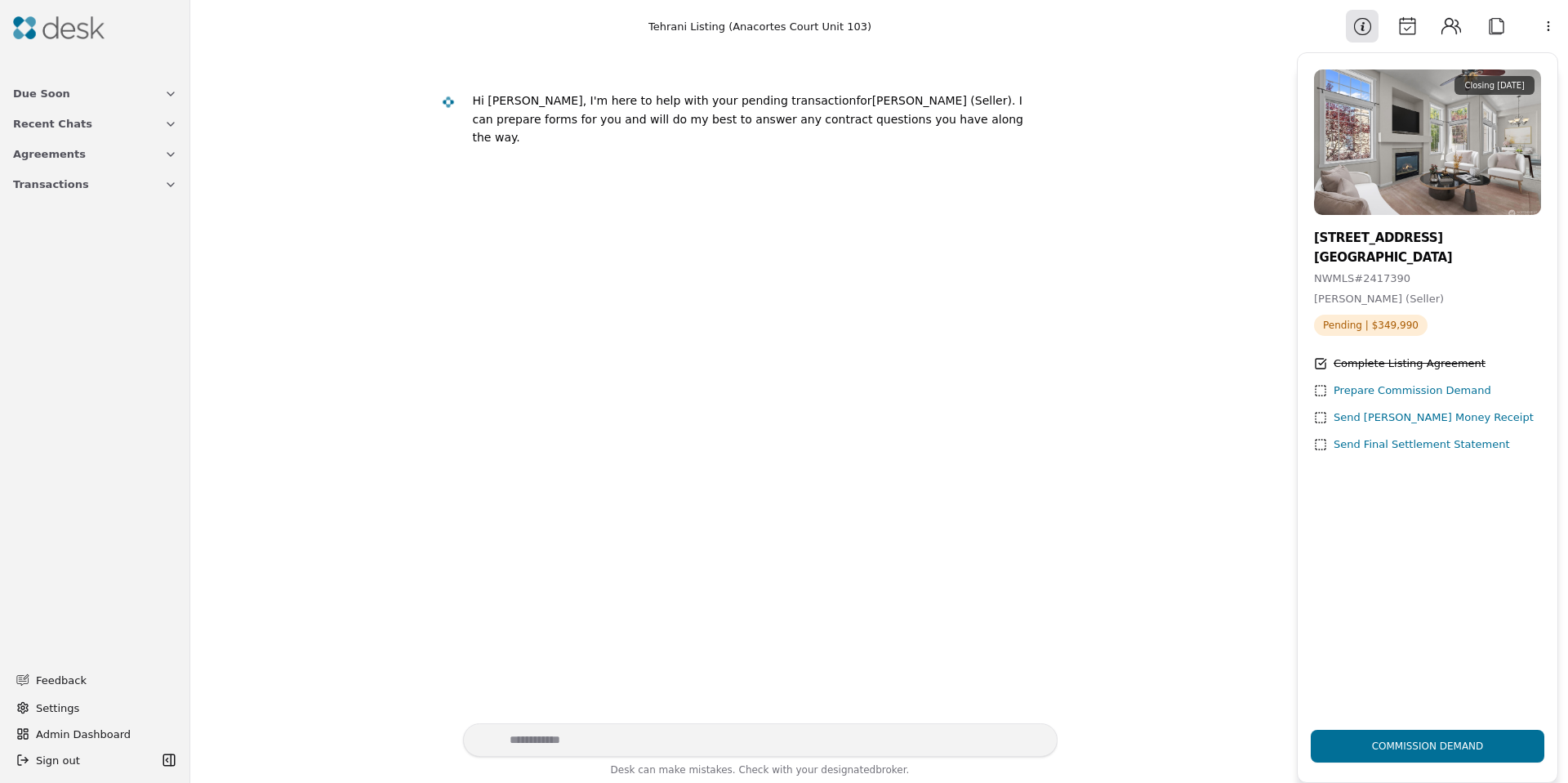
drag, startPoint x: 1408, startPoint y: 30, endPoint x: 1389, endPoint y: 96, distance: 68.7
click at [1392, 96] on aside "Information Calendar Contacts Attach More Closing [DATE] [STREET_ADDRESS] NWMLS…" at bounding box center [1427, 392] width 281 height 783
click at [1398, 27] on button "Calendar" at bounding box center [1406, 25] width 33 height 33
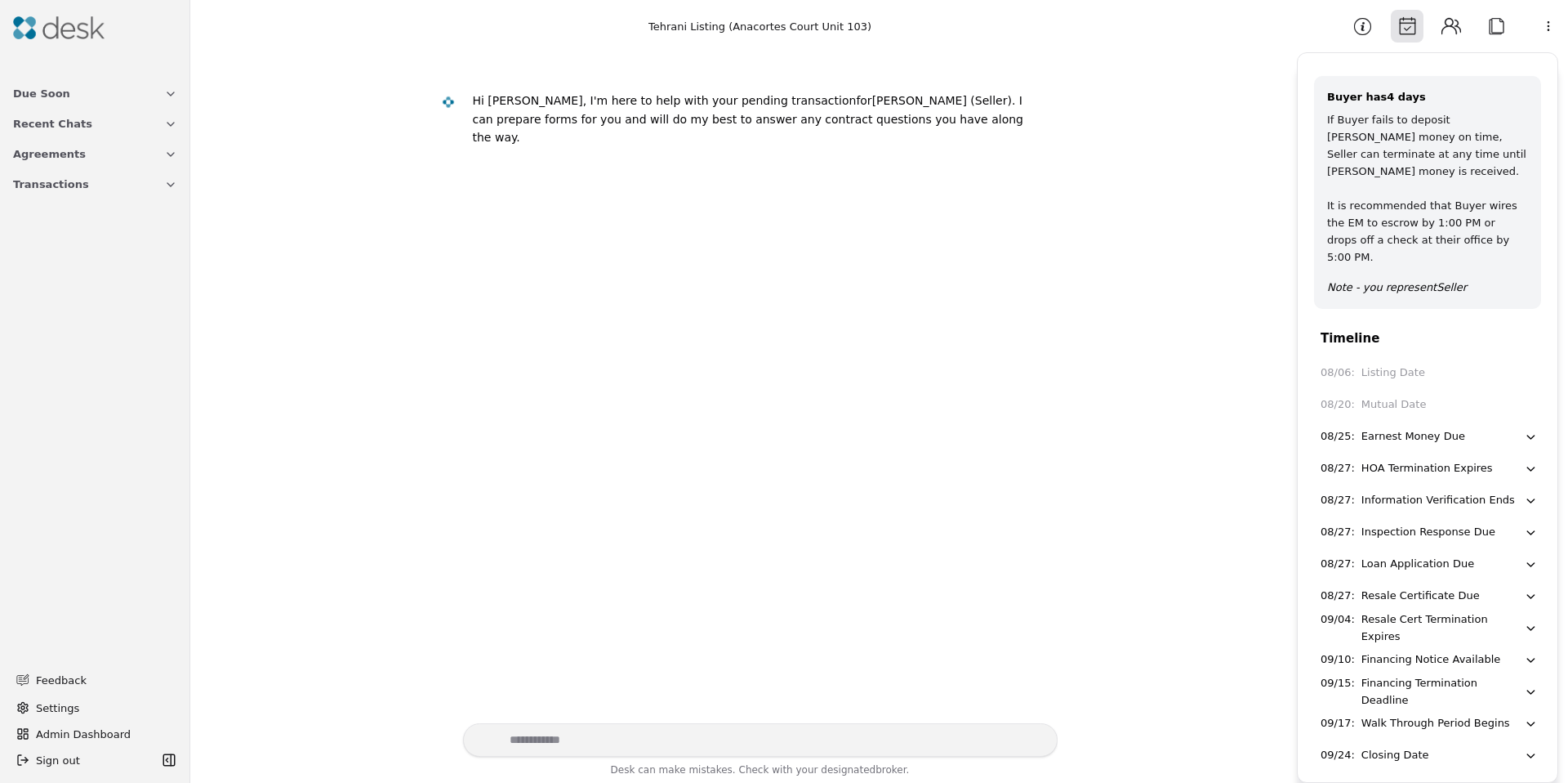
drag, startPoint x: 1369, startPoint y: 373, endPoint x: 1414, endPoint y: 366, distance: 45.5
click at [1414, 396] on div "Mutual Date" at bounding box center [1394, 405] width 65 height 17
click at [1405, 460] on div "HOA Termination Expires" at bounding box center [1427, 468] width 132 height 17
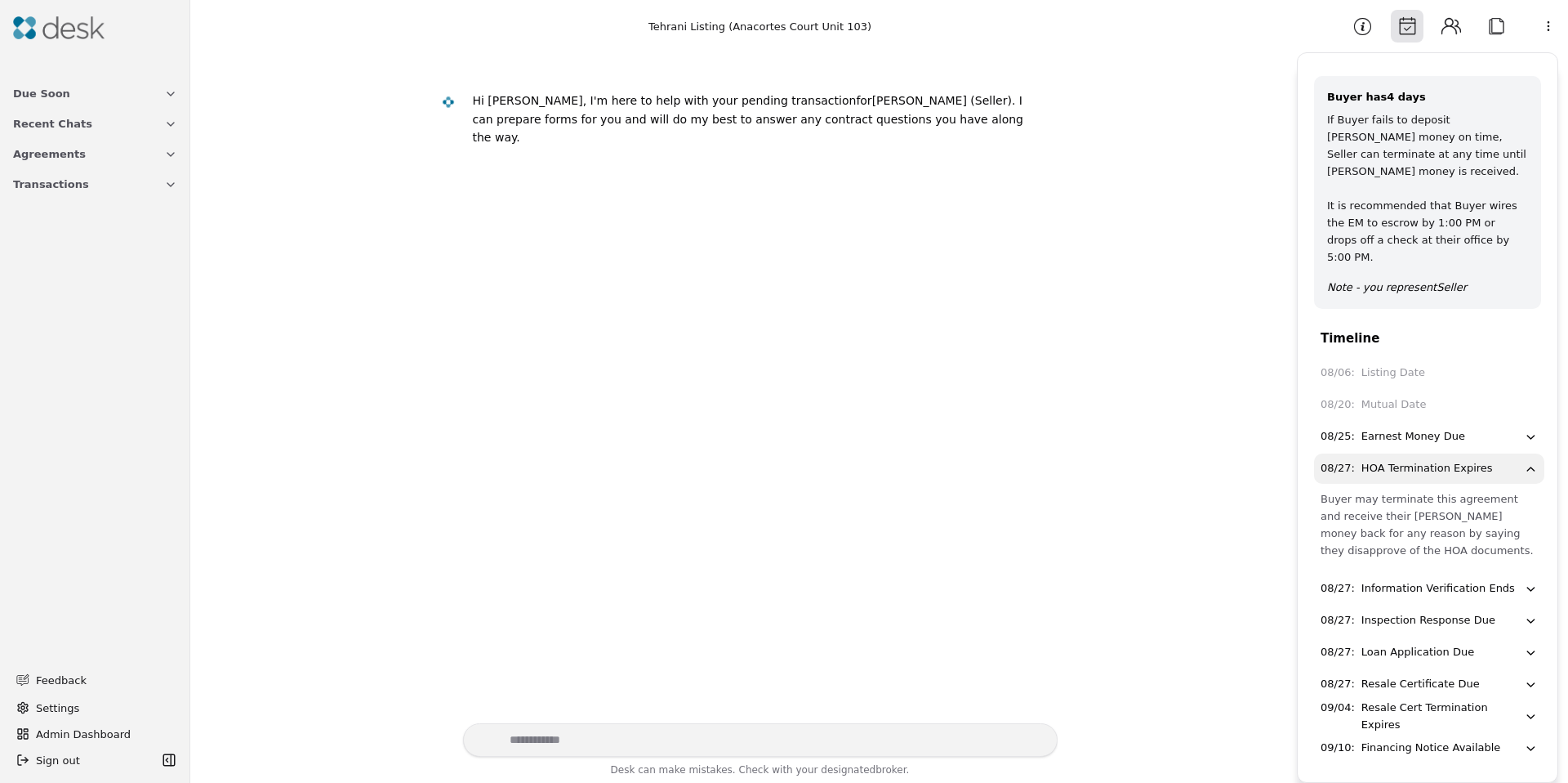
click at [1420, 460] on div "HOA Termination Expires" at bounding box center [1427, 468] width 132 height 17
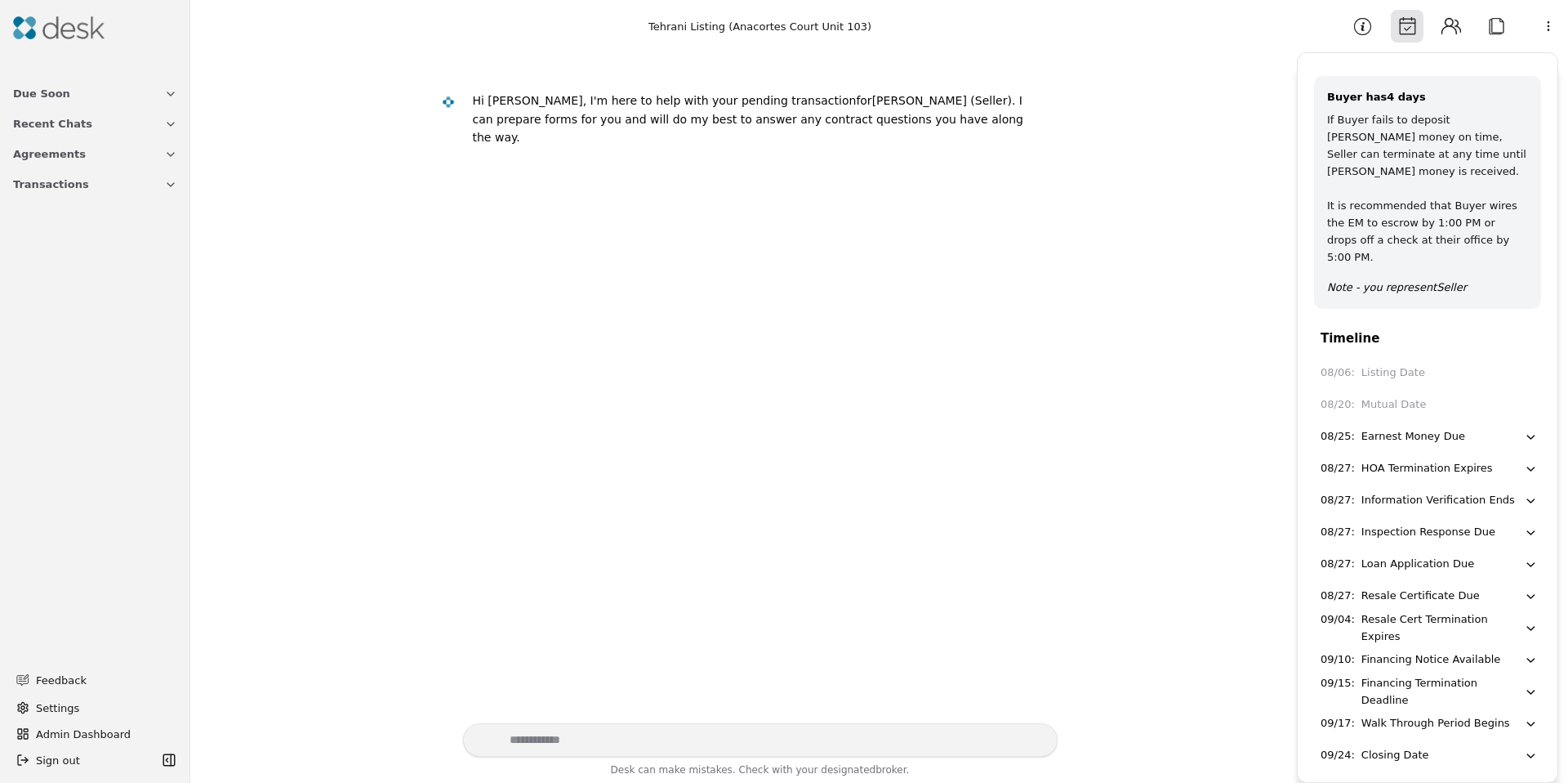
click at [1417, 588] on div "Resale Certificate Due" at bounding box center [1420, 596] width 119 height 17
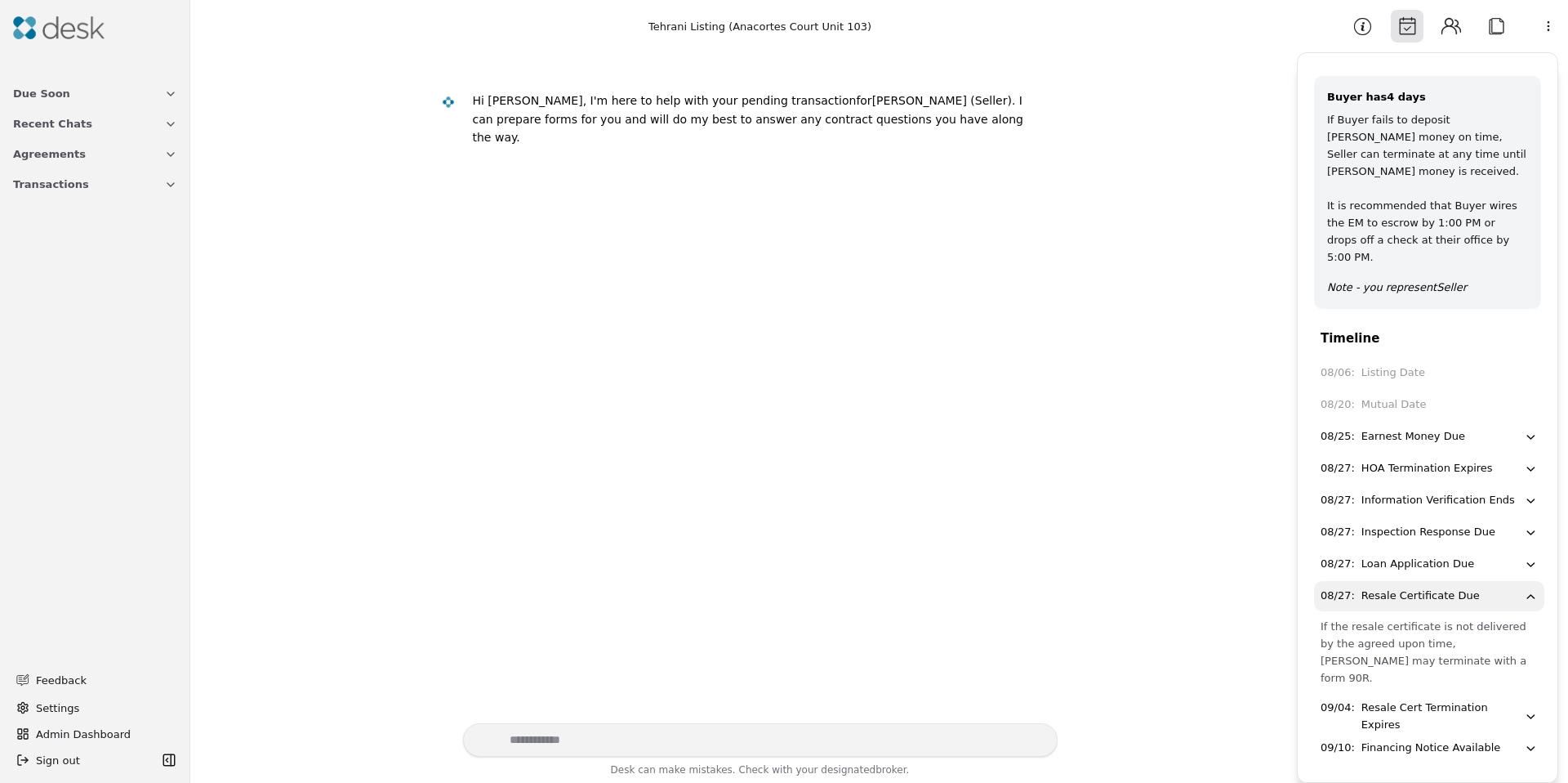
click at [1414, 588] on div "Resale Certificate Due" at bounding box center [1420, 596] width 119 height 17
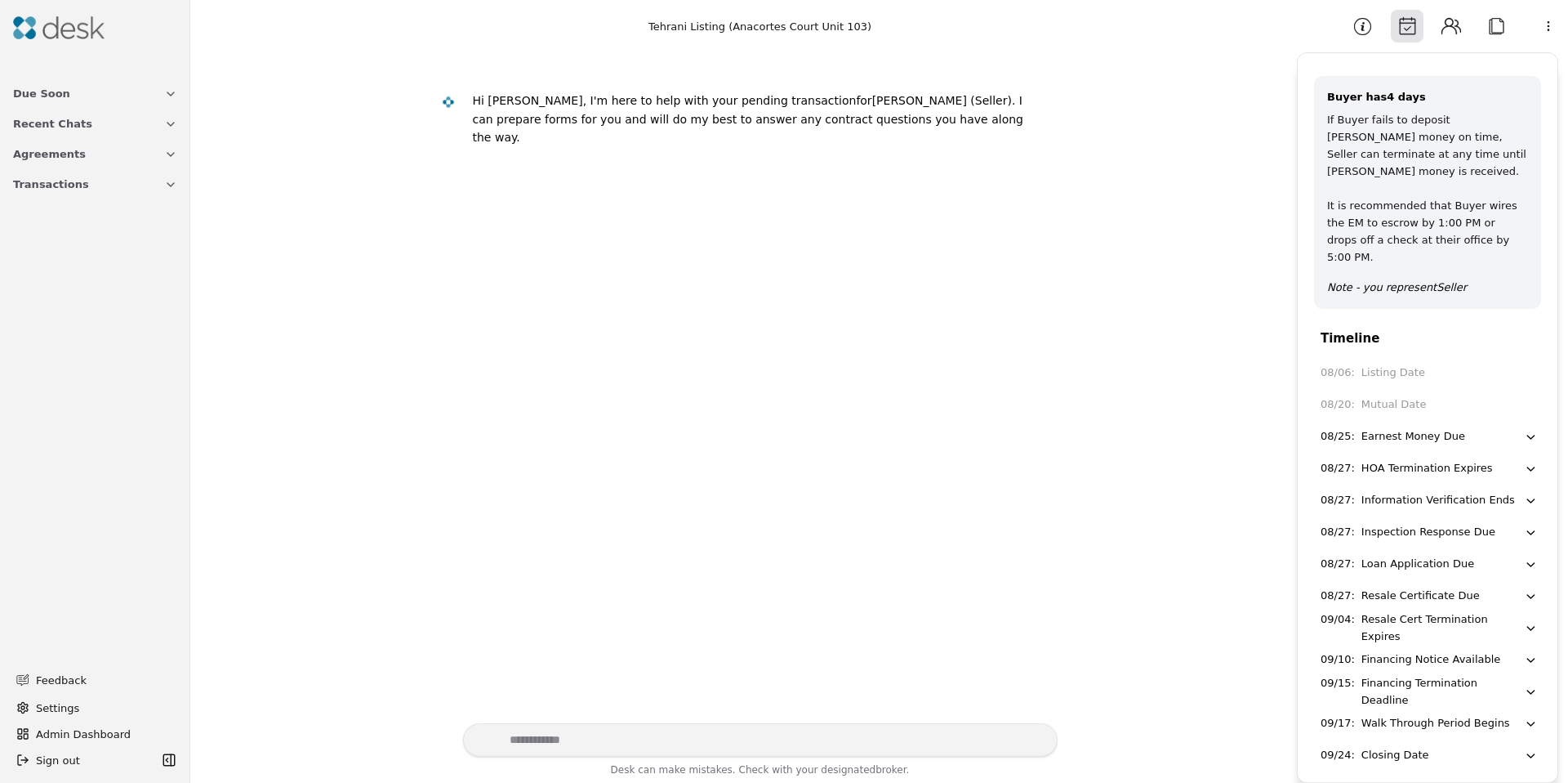
drag, startPoint x: 1445, startPoint y: 558, endPoint x: 1379, endPoint y: 590, distance: 73.3
click at [1379, 590] on div "08/06 : Listing Date 08/20 : Mutual Date 08/25 : [PERSON_NAME] Money Due 08/27 …" at bounding box center [1428, 564] width 260 height 413
drag, startPoint x: 1360, startPoint y: 29, endPoint x: 1345, endPoint y: 22, distance: 16.6
click at [1361, 29] on button "Information" at bounding box center [1362, 25] width 33 height 33
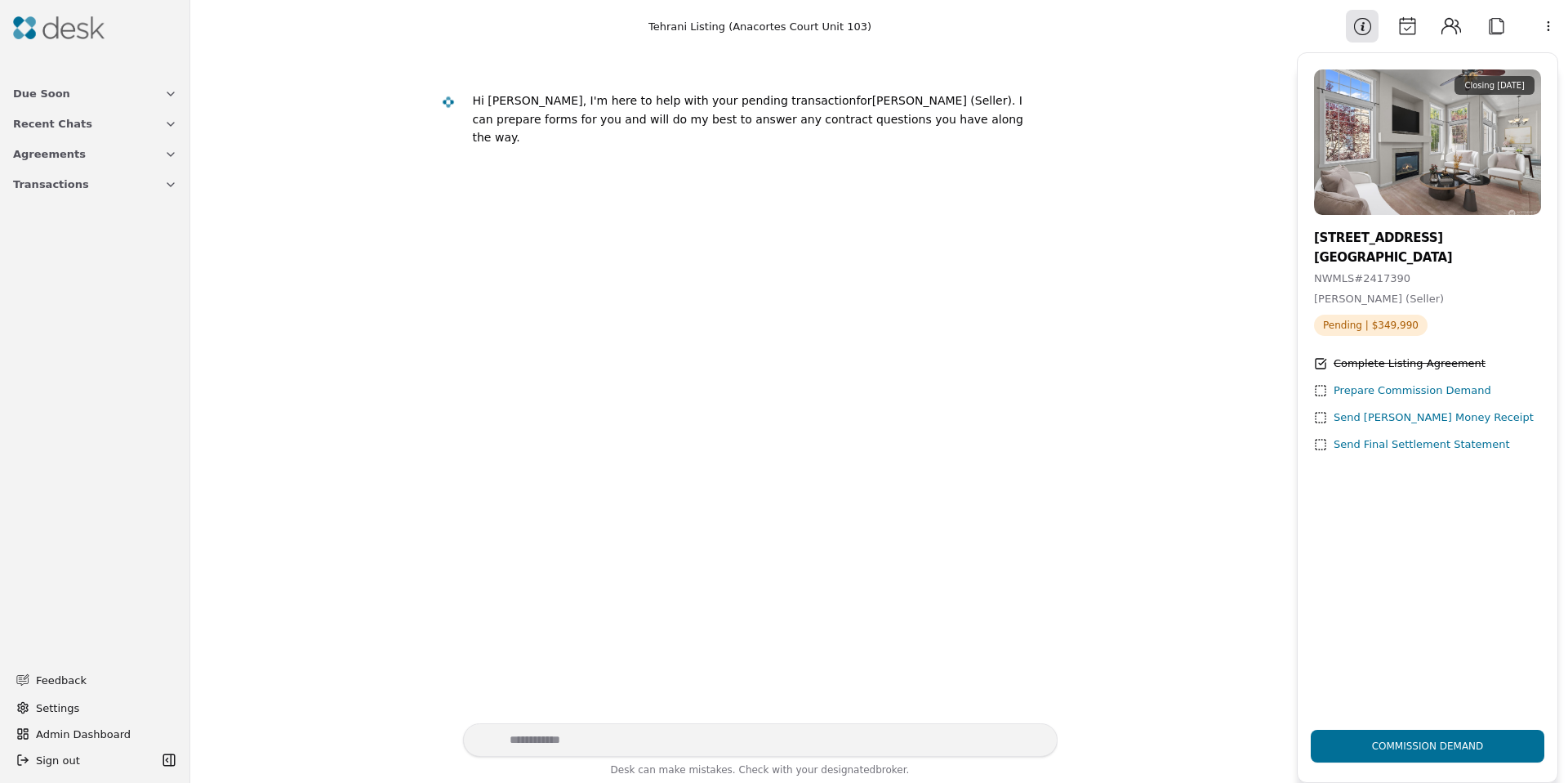
click at [58, 177] on span "Transactions" at bounding box center [50, 184] width 76 height 17
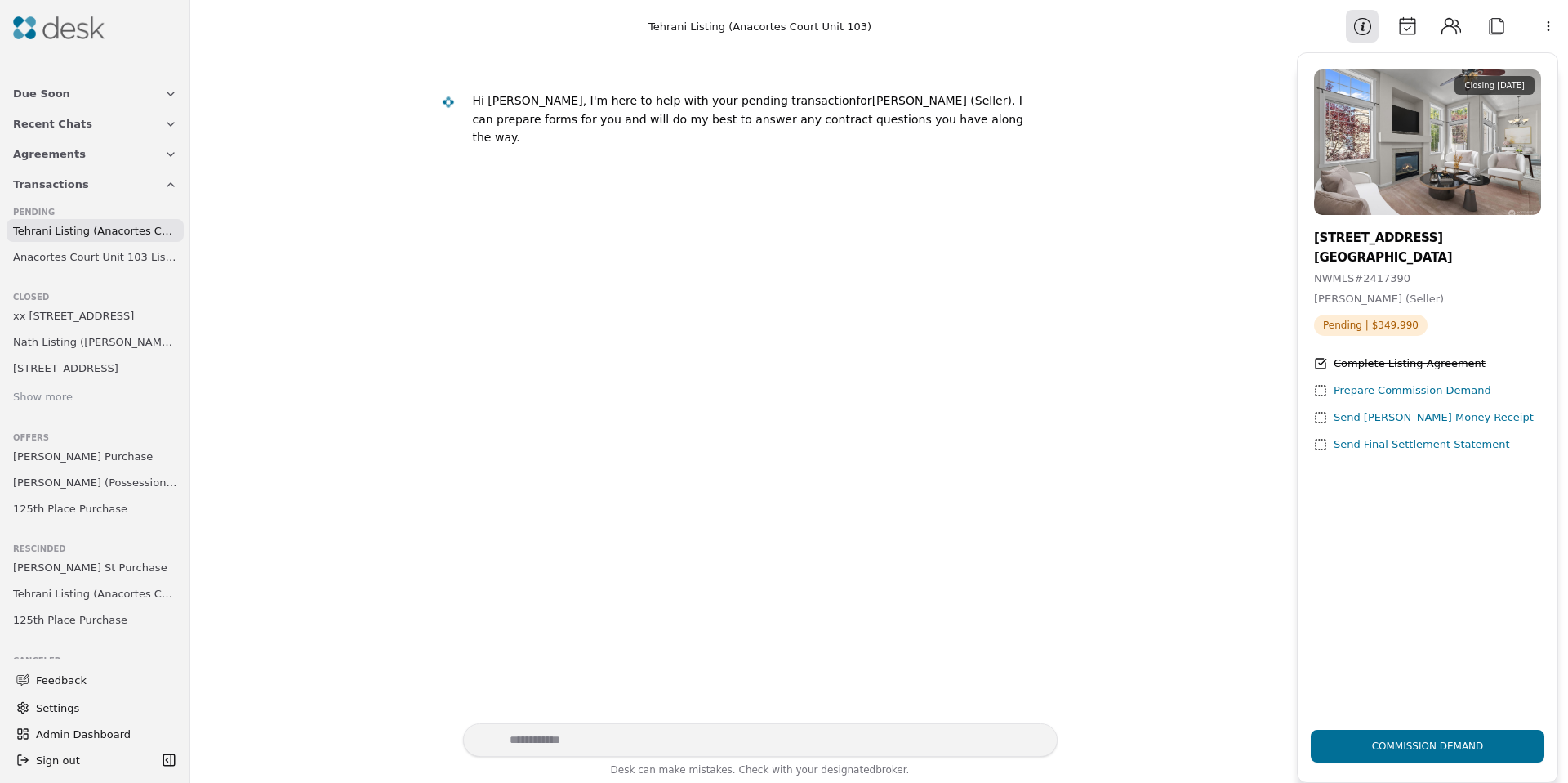
click at [52, 263] on span "Anacortes Court Unit 103 Listing" at bounding box center [95, 257] width 164 height 17
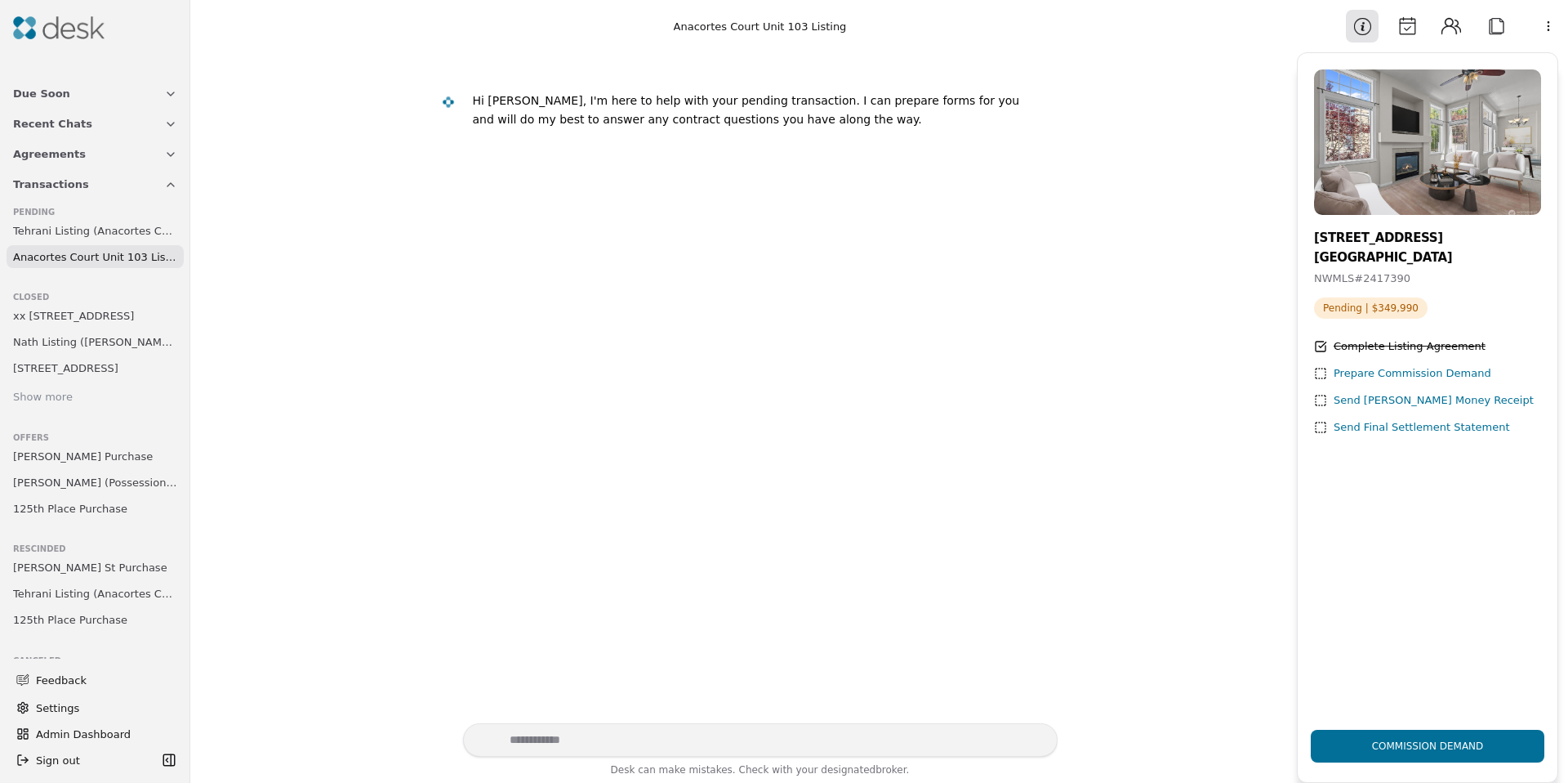
drag, startPoint x: 1389, startPoint y: 27, endPoint x: 1397, endPoint y: 27, distance: 8.0
click at [1389, 27] on div "Information Calendar Contacts Attach" at bounding box center [1429, 25] width 166 height 33
click at [1397, 28] on button "Calendar" at bounding box center [1406, 25] width 33 height 33
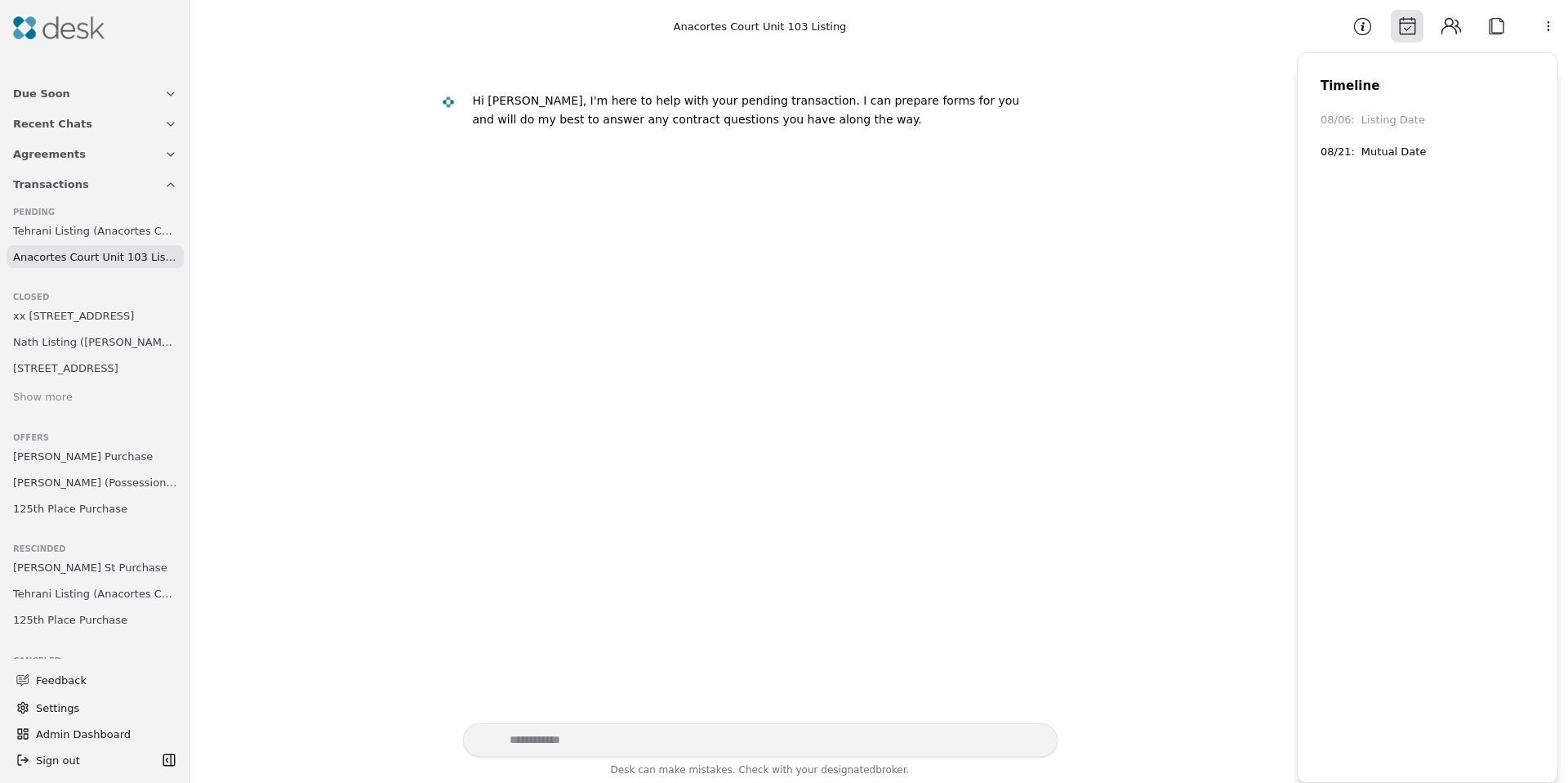
click at [1364, 26] on button "Information" at bounding box center [1362, 25] width 33 height 33
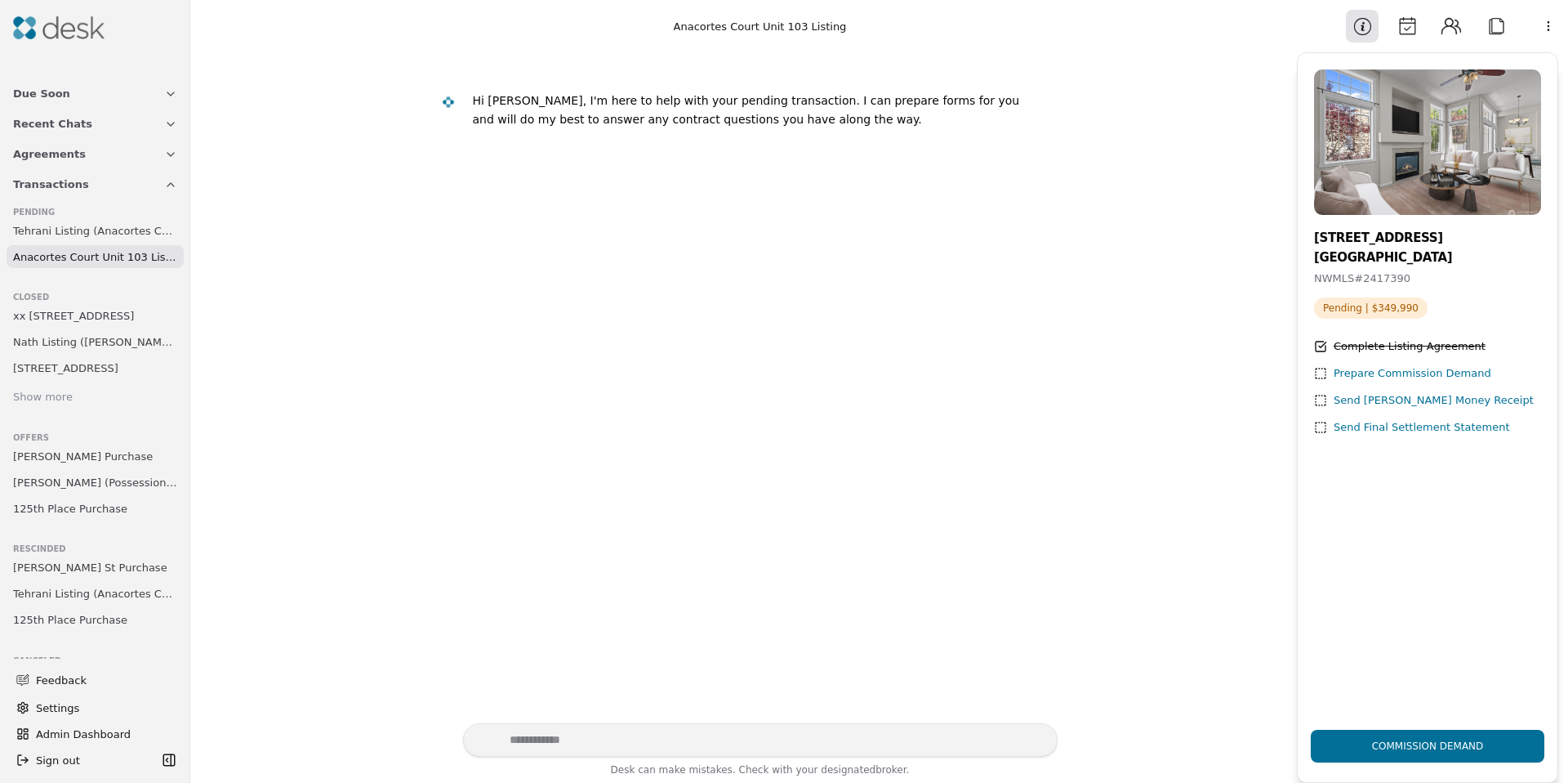
click at [98, 231] on span "Tehrani Listing (Anacortes Court Unit 103)" at bounding box center [95, 231] width 164 height 17
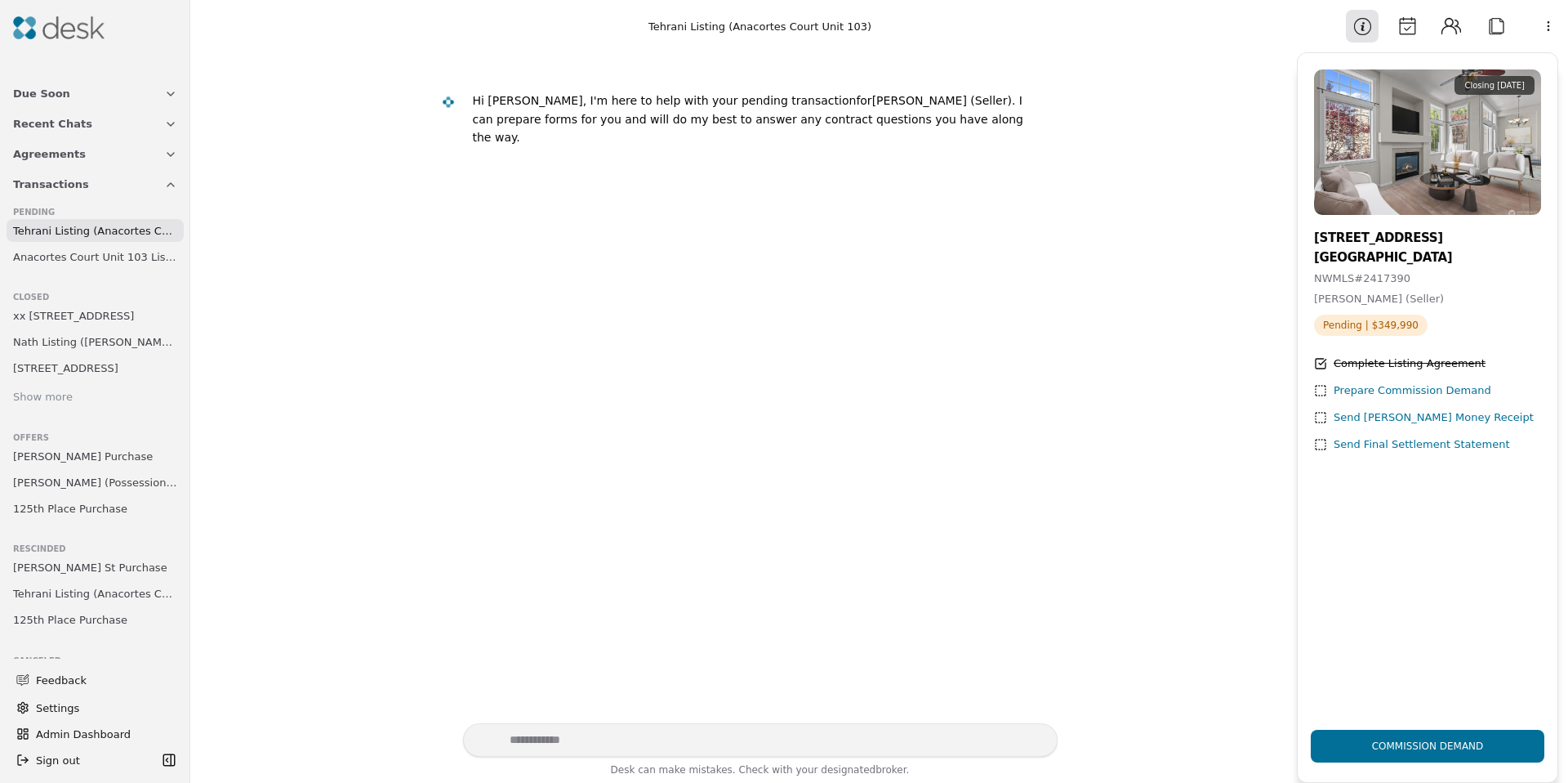
click at [1405, 30] on button "Calendar" at bounding box center [1406, 25] width 33 height 33
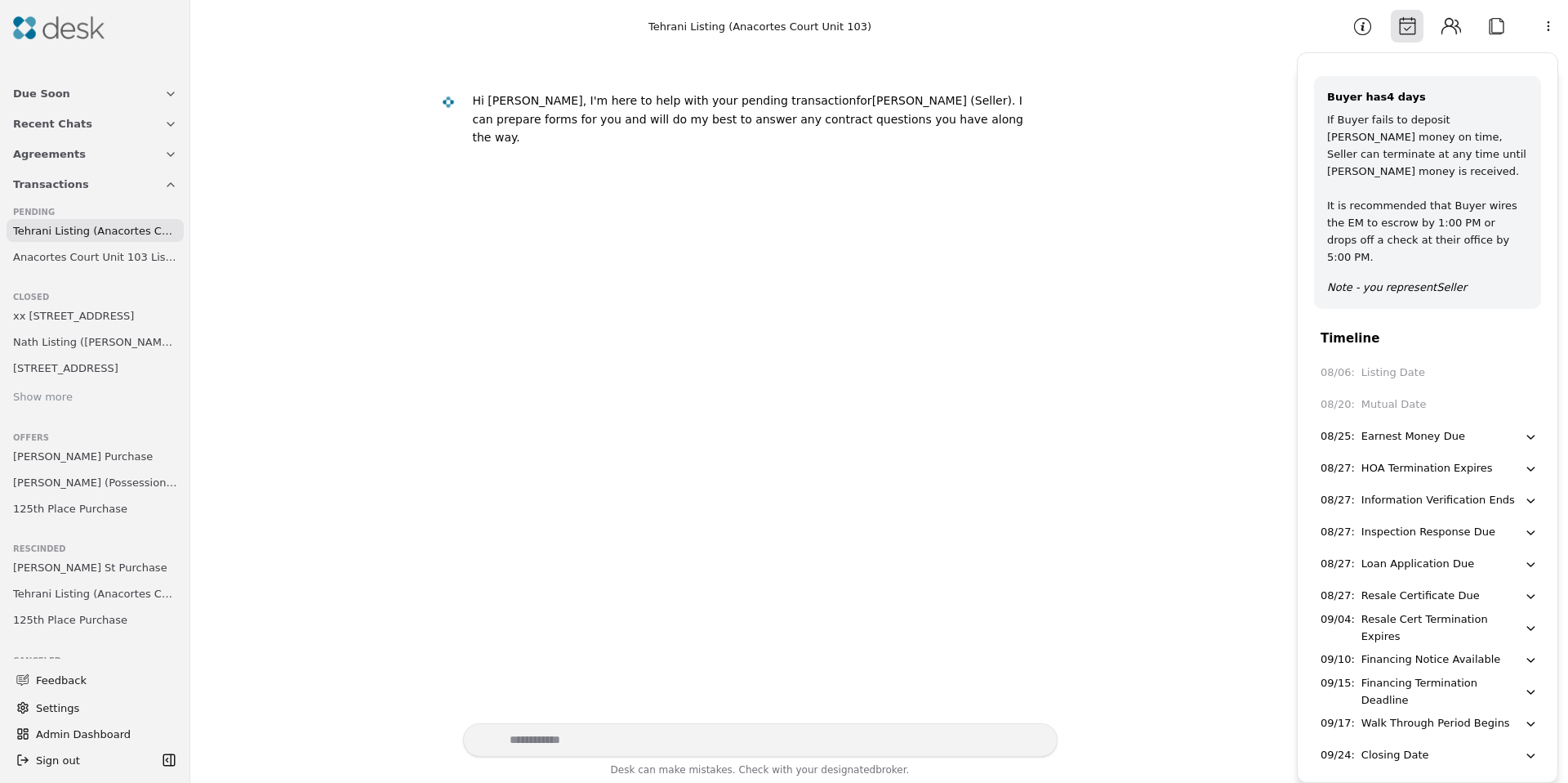
click at [1403, 485] on button "08/27 : Information Verification Ends" at bounding box center [1429, 500] width 231 height 30
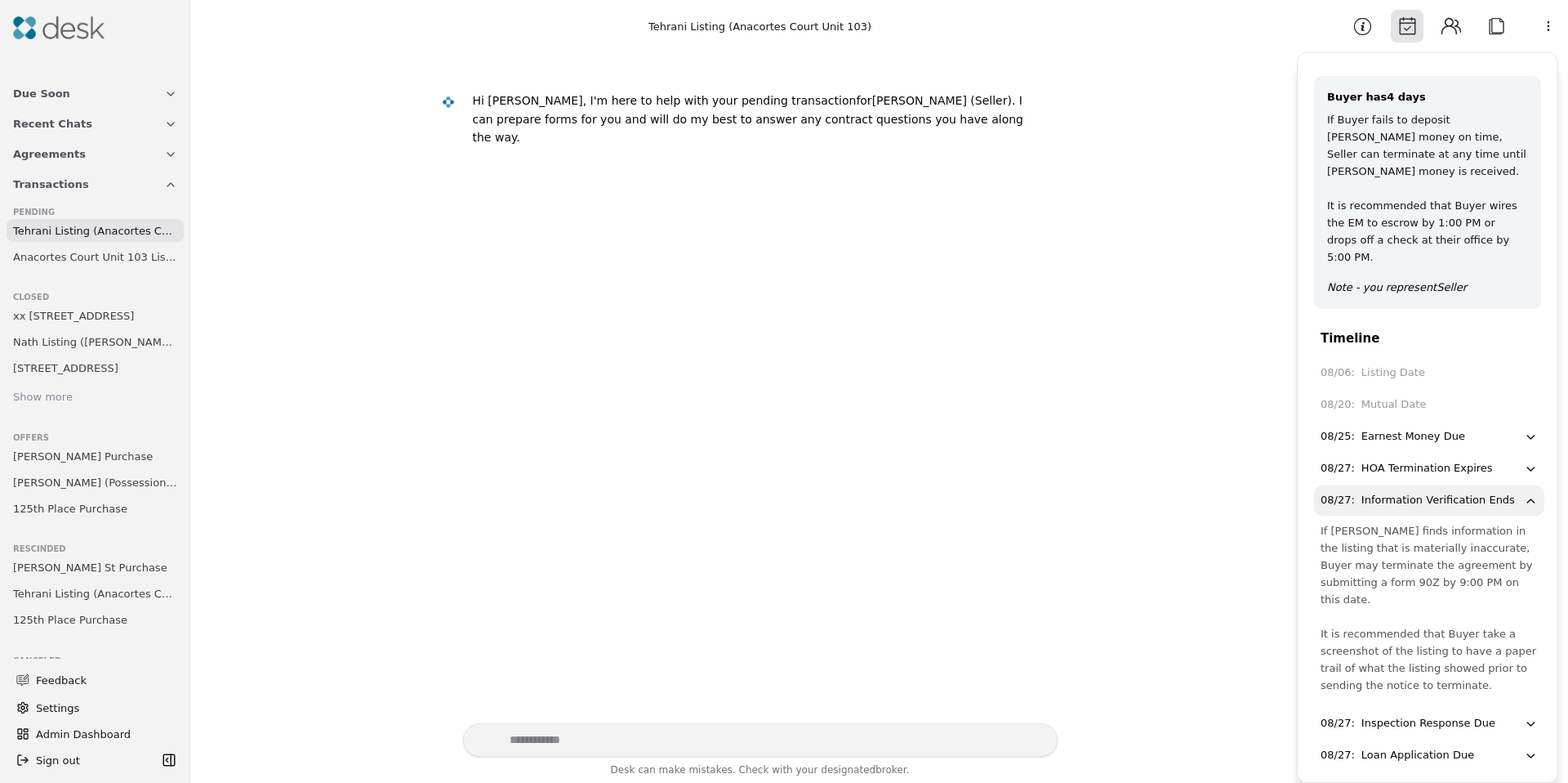
click at [1364, 491] on div "Information Verification Ends" at bounding box center [1438, 500] width 153 height 17
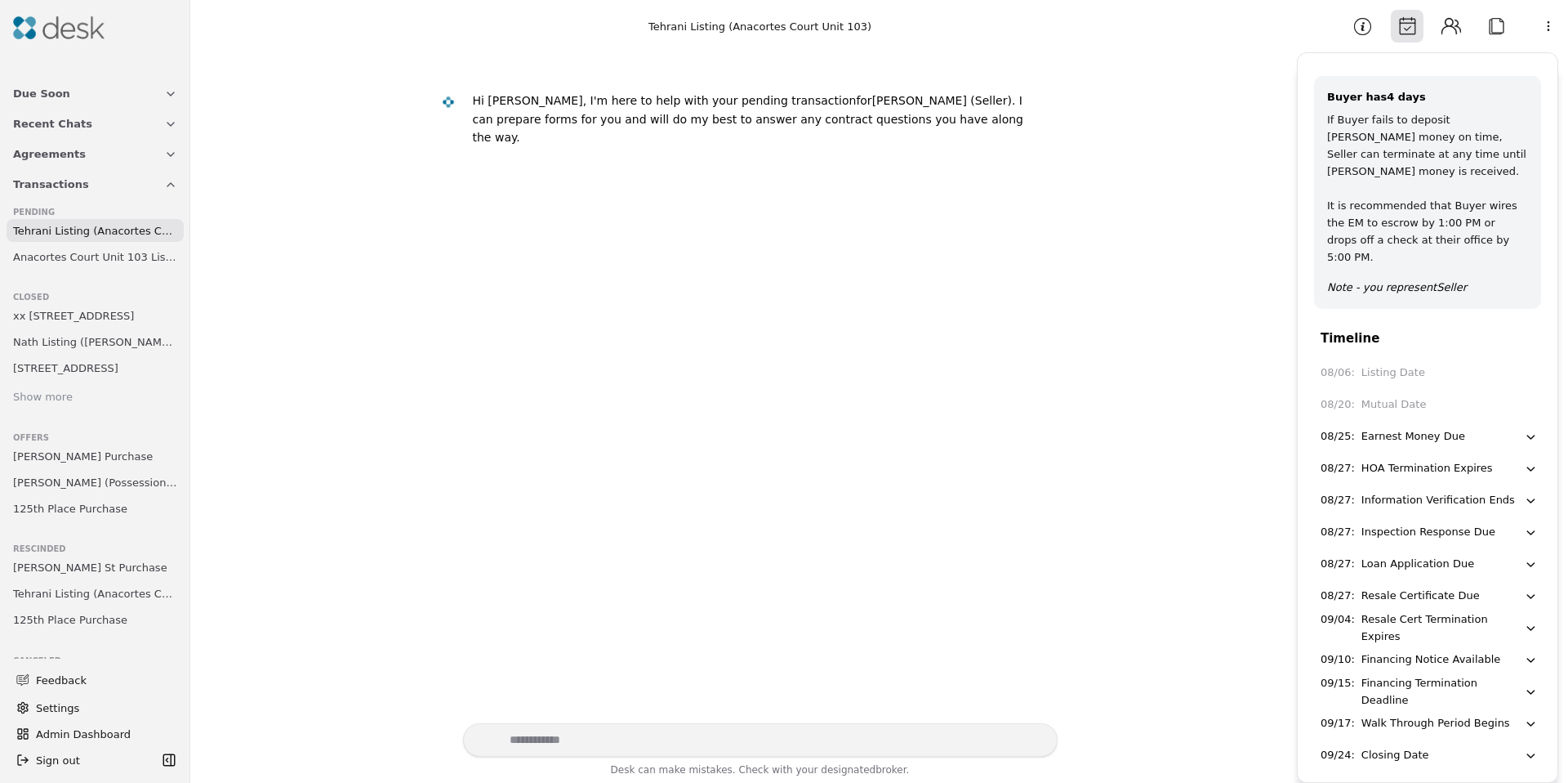
click at [1423, 491] on div "Information Verification Ends" at bounding box center [1438, 500] width 153 height 17
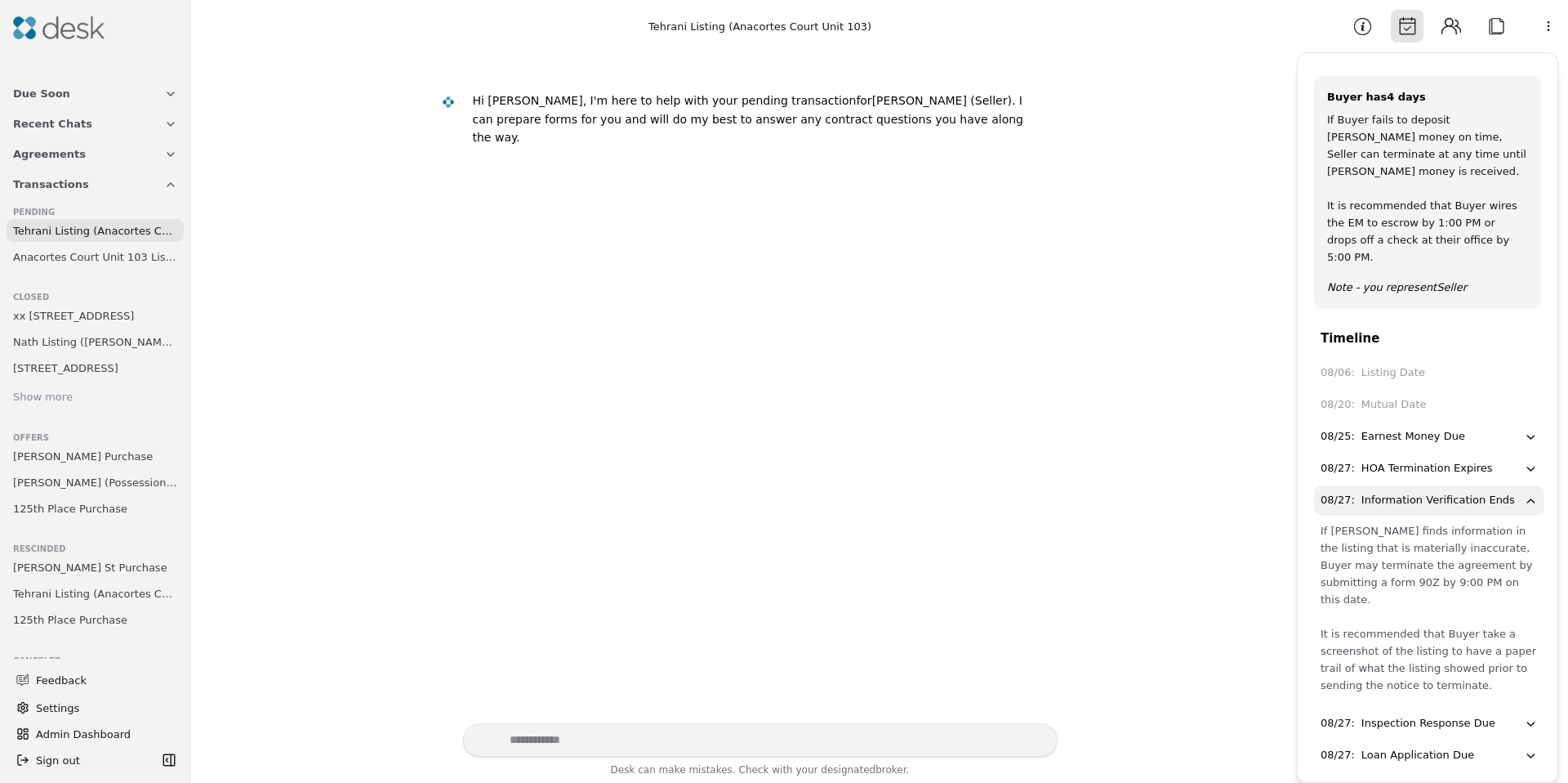
click at [1457, 491] on div "Information Verification Ends" at bounding box center [1438, 500] width 153 height 17
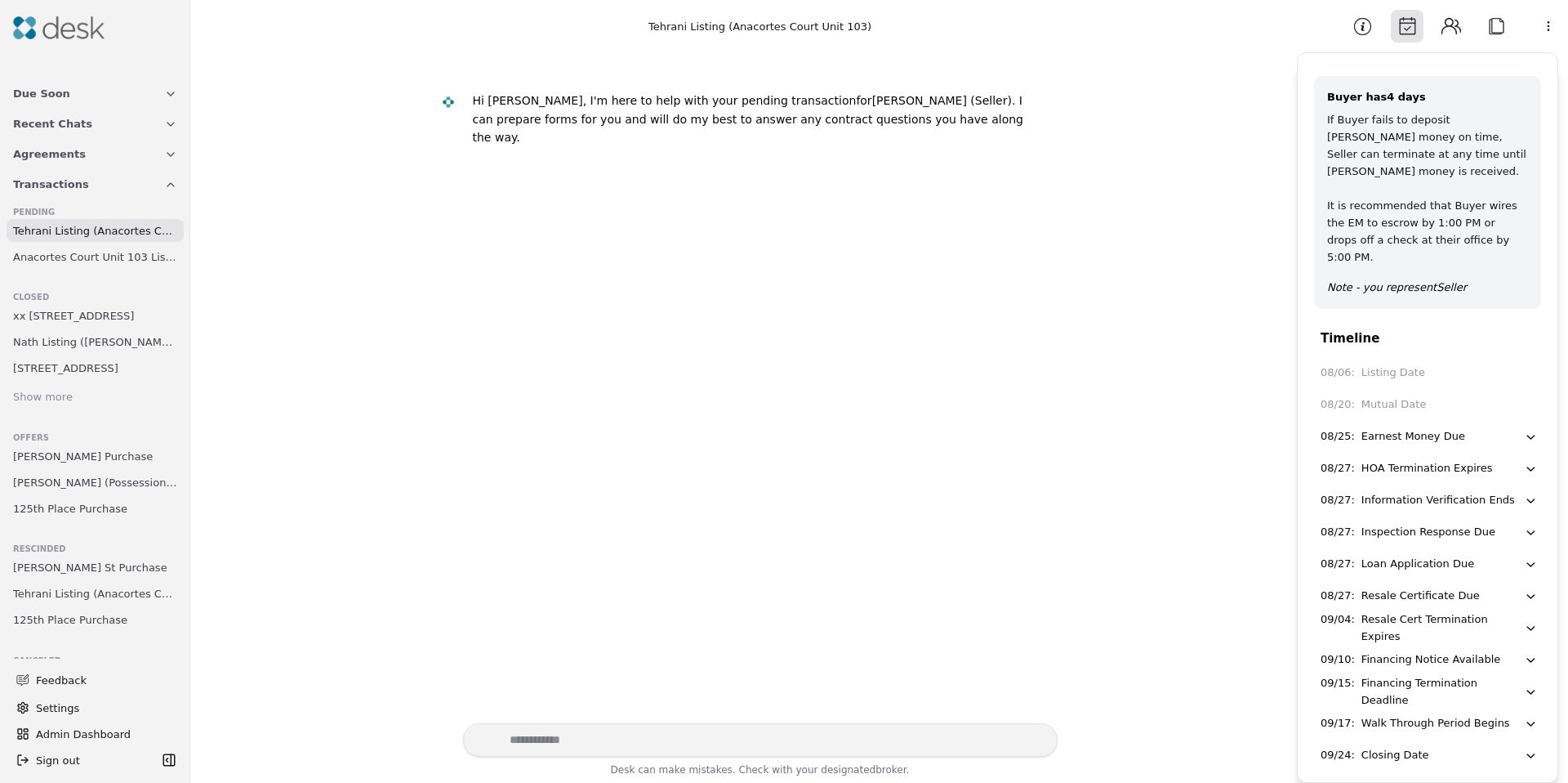
click at [1494, 22] on button "Attach" at bounding box center [1496, 25] width 33 height 33
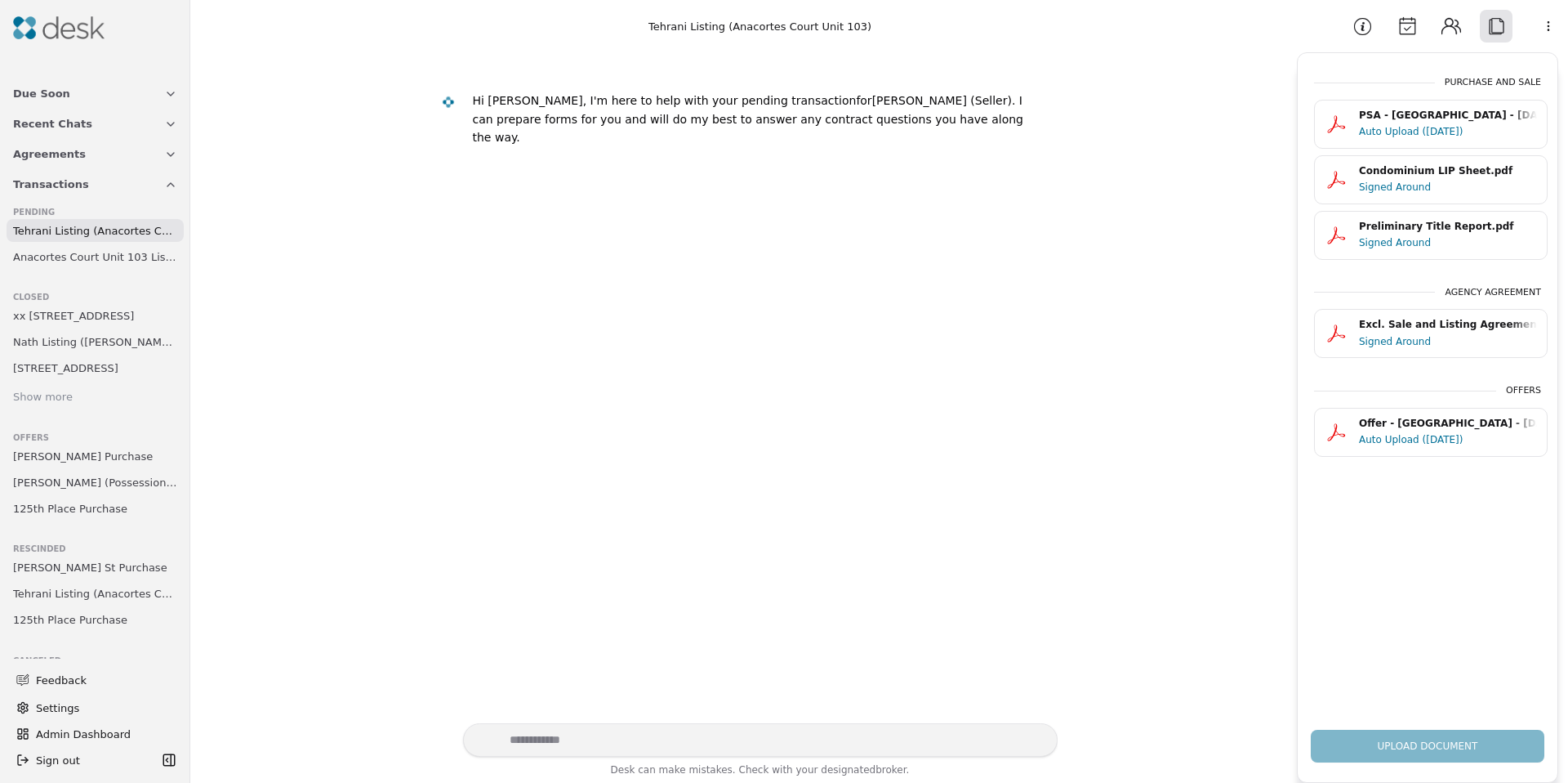
click at [62, 192] on span "Transactions" at bounding box center [50, 184] width 76 height 17
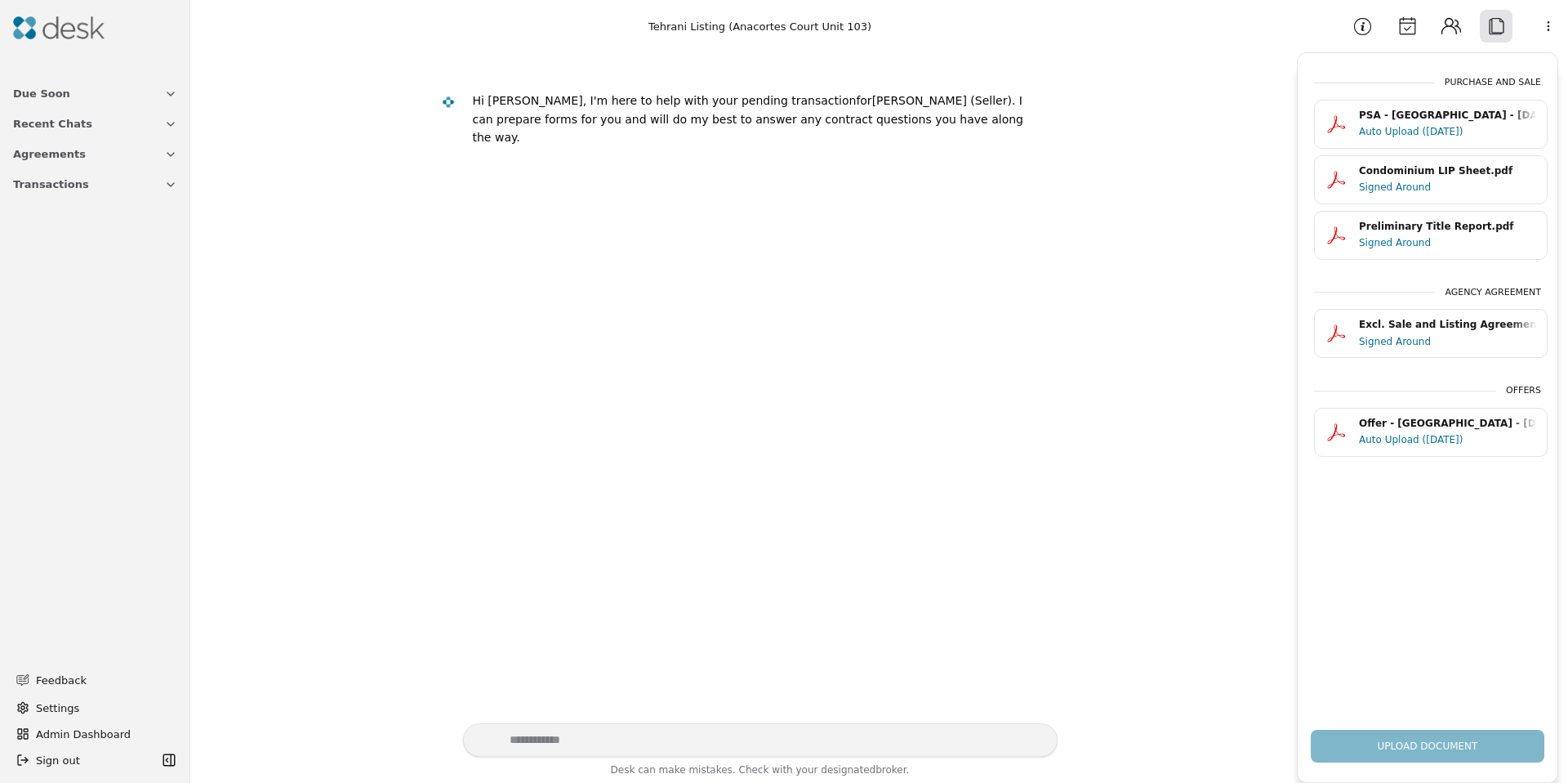
click at [62, 160] on span "Agreements" at bounding box center [49, 154] width 73 height 17
click at [64, 257] on span "Agreements" at bounding box center [45, 263] width 64 height 17
